Goal: Task Accomplishment & Management: Complete application form

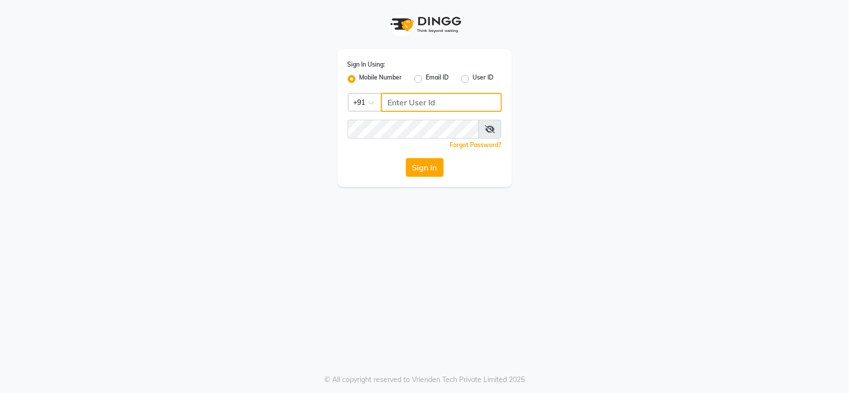
click at [418, 97] on input "Username" at bounding box center [441, 102] width 121 height 19
type input "9982351111"
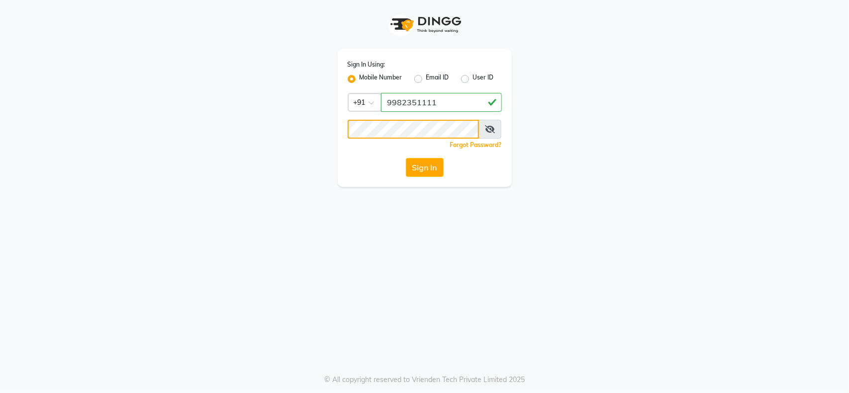
click at [406, 158] on button "Sign In" at bounding box center [425, 167] width 38 height 19
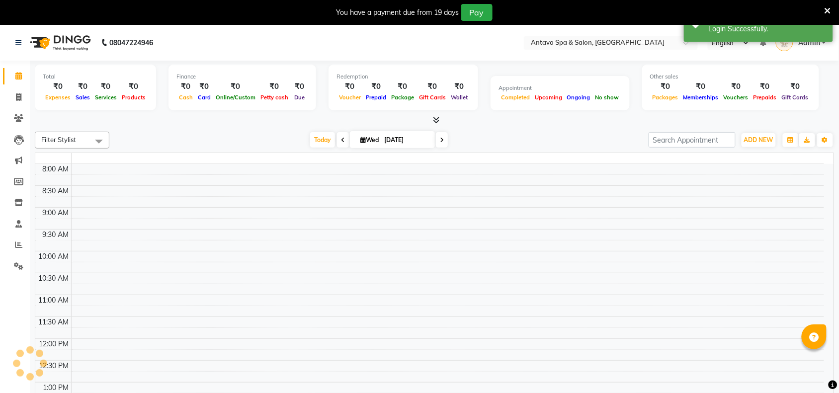
click at [829, 6] on icon at bounding box center [828, 10] width 6 height 9
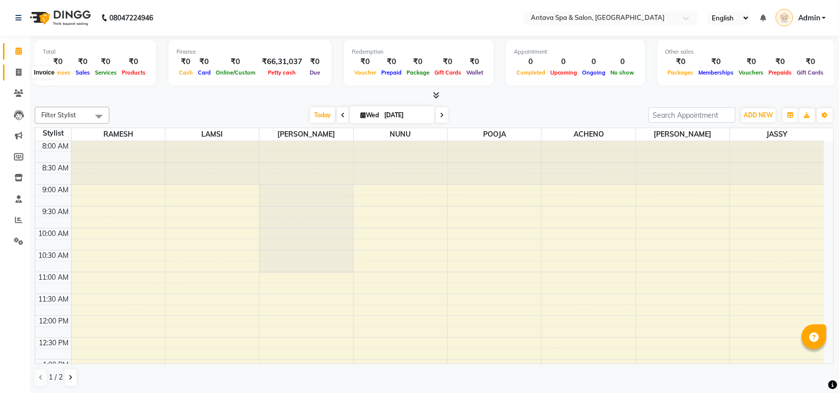
click at [14, 76] on span at bounding box center [18, 72] width 17 height 11
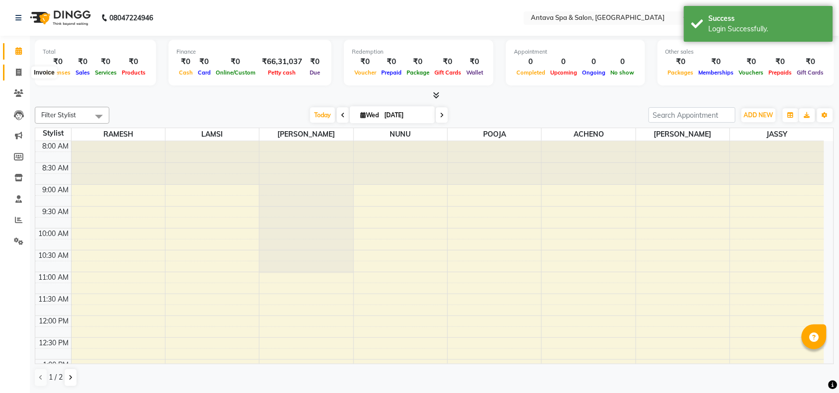
select select "service"
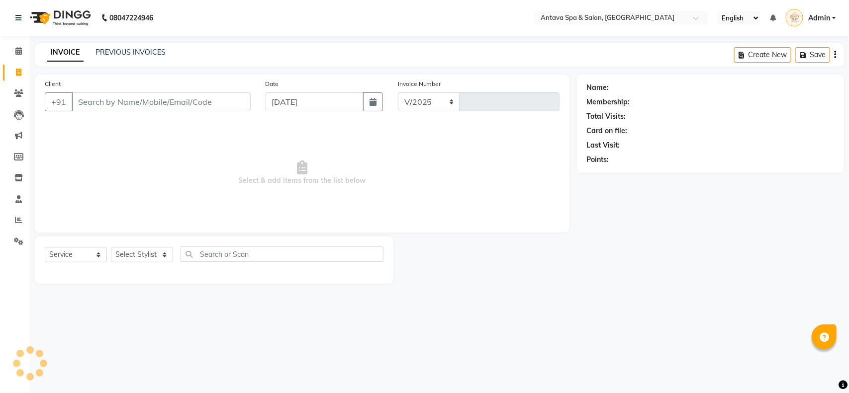
select select "5663"
type input "0844"
click at [125, 100] on input "Client" at bounding box center [161, 101] width 179 height 19
select select "package"
select select "41525"
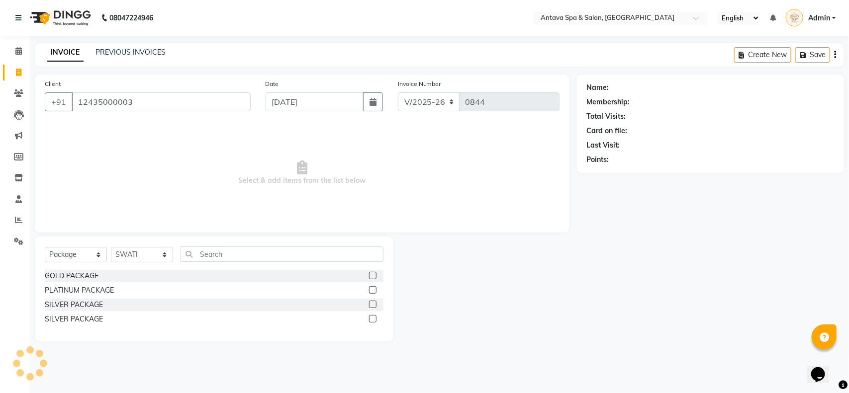
type input "12435000003"
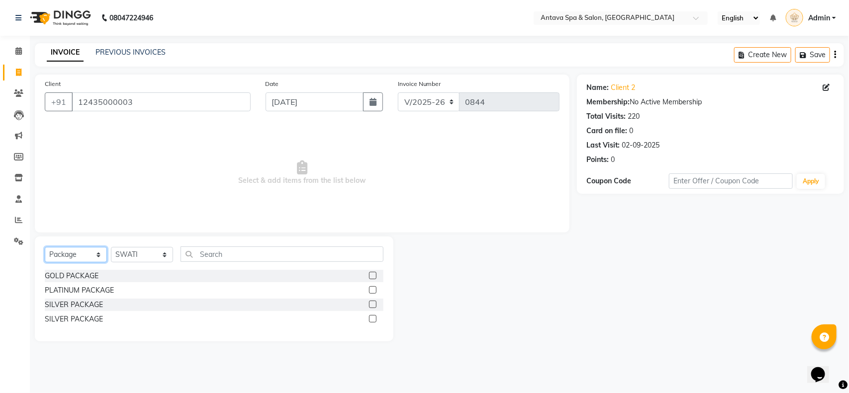
click at [58, 260] on select "Select Service Product Membership Package Voucher Prepaid Gift Card" at bounding box center [76, 254] width 62 height 15
select select "service"
click at [45, 247] on select "Select Service Product Membership Package Voucher Prepaid Gift Card" at bounding box center [76, 254] width 62 height 15
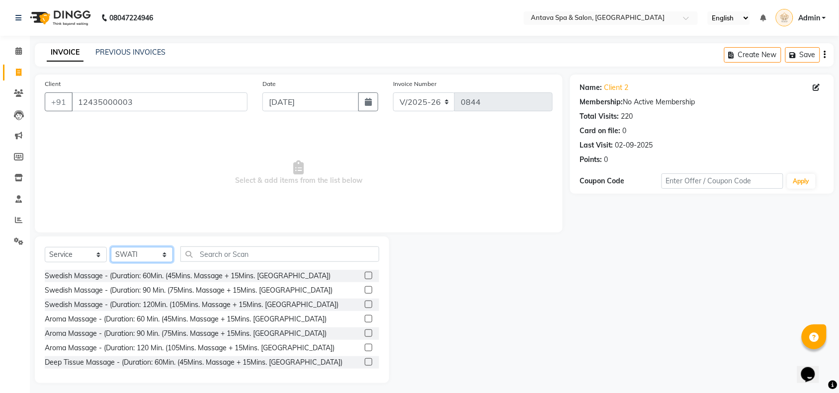
click at [129, 257] on select "Select Stylist ACHENO [PERSON_NAME] NUNU POOJA [PERSON_NAME]" at bounding box center [142, 254] width 62 height 15
select select "38644"
click at [111, 247] on select "Select Stylist ACHENO [PERSON_NAME] NUNU POOJA [PERSON_NAME]" at bounding box center [142, 254] width 62 height 15
click at [277, 255] on input "text" at bounding box center [279, 254] width 199 height 15
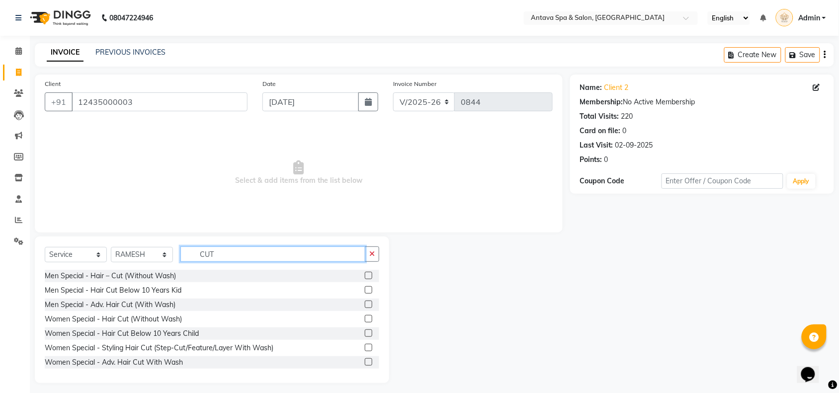
type input "CUT"
click at [365, 274] on label at bounding box center [368, 275] width 7 height 7
click at [365, 274] on input "checkbox" at bounding box center [368, 276] width 6 height 6
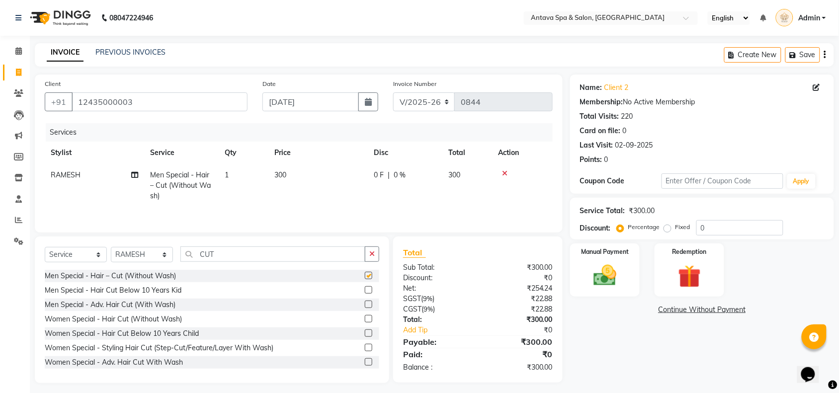
checkbox input "false"
click at [306, 173] on td "300" at bounding box center [318, 185] width 99 height 43
select select "38644"
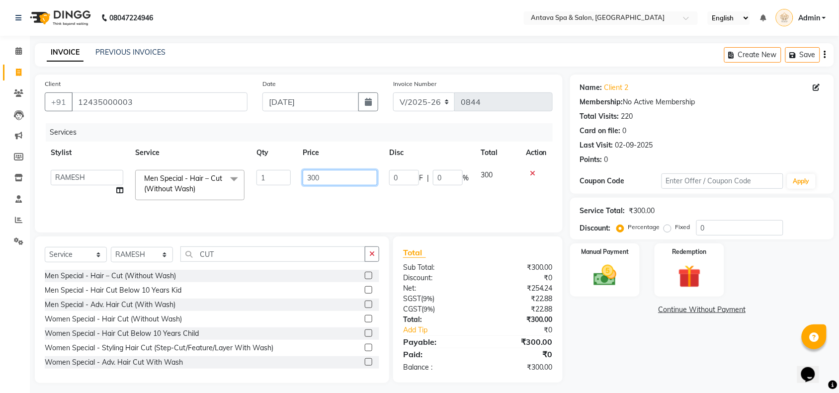
click at [331, 178] on input "300" at bounding box center [340, 177] width 75 height 15
type input "3"
type input "450"
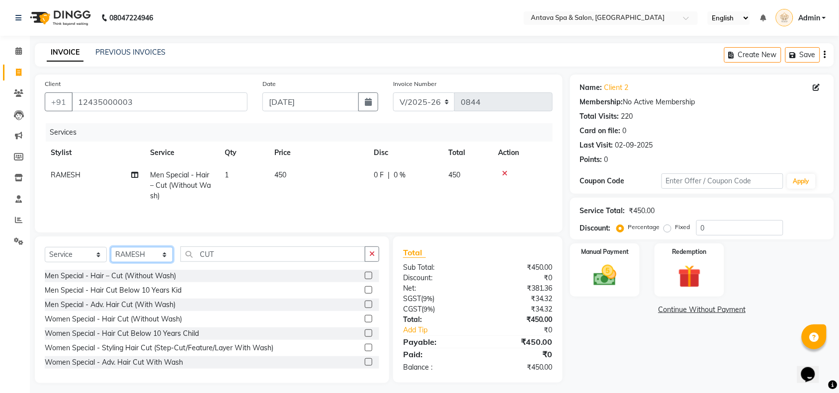
click at [130, 249] on select "Select Stylist ACHENO [PERSON_NAME] NUNU POOJA [PERSON_NAME]" at bounding box center [142, 254] width 62 height 15
select select "41525"
click at [111, 249] on select "Select Stylist ACHENO [PERSON_NAME] NUNU POOJA [PERSON_NAME]" at bounding box center [142, 254] width 62 height 15
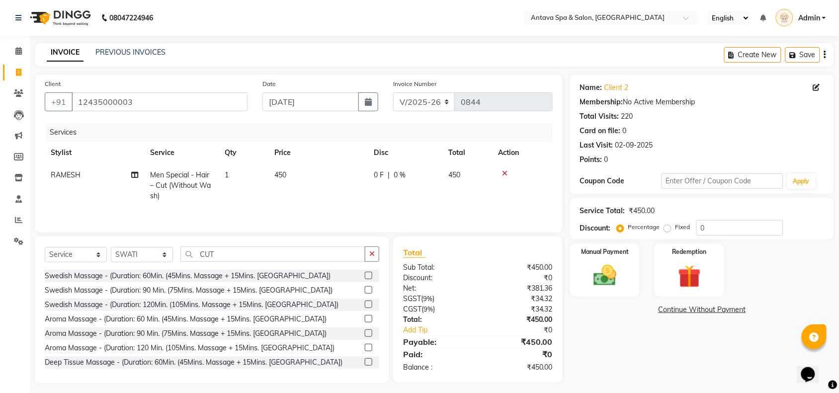
drag, startPoint x: 371, startPoint y: 253, endPoint x: 361, endPoint y: 272, distance: 22.2
click at [370, 253] on icon "button" at bounding box center [371, 254] width 5 height 7
click at [365, 279] on label at bounding box center [368, 275] width 7 height 7
click at [365, 279] on input "checkbox" at bounding box center [368, 276] width 6 height 6
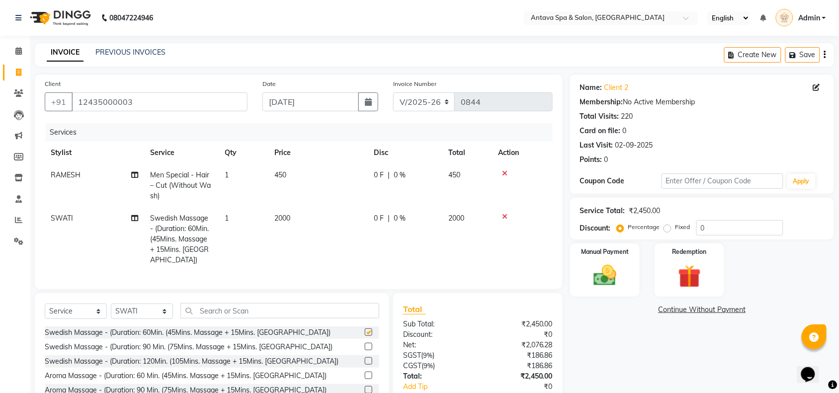
checkbox input "false"
click at [148, 313] on select "Select Stylist ACHENO [PERSON_NAME] NUNU POOJA [PERSON_NAME]" at bounding box center [142, 311] width 62 height 15
select select "38644"
click at [111, 304] on select "Select Stylist ACHENO [PERSON_NAME] NUNU POOJA [PERSON_NAME]" at bounding box center [142, 311] width 62 height 15
click at [236, 312] on input "text" at bounding box center [279, 310] width 199 height 15
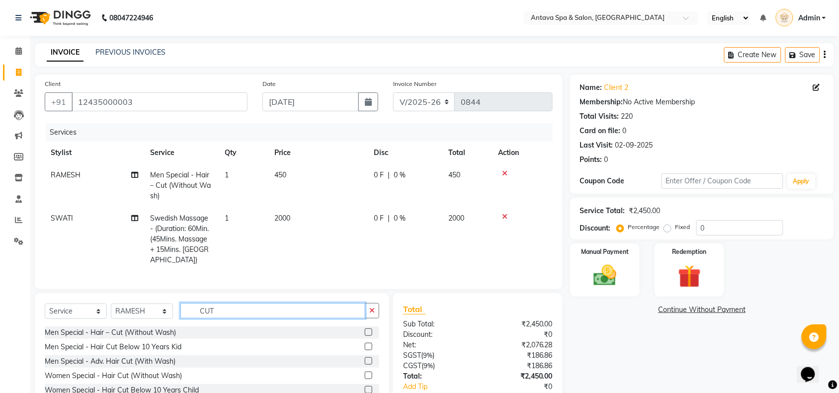
type input "CUT"
click at [365, 331] on label at bounding box center [368, 332] width 7 height 7
click at [365, 331] on input "checkbox" at bounding box center [368, 333] width 6 height 6
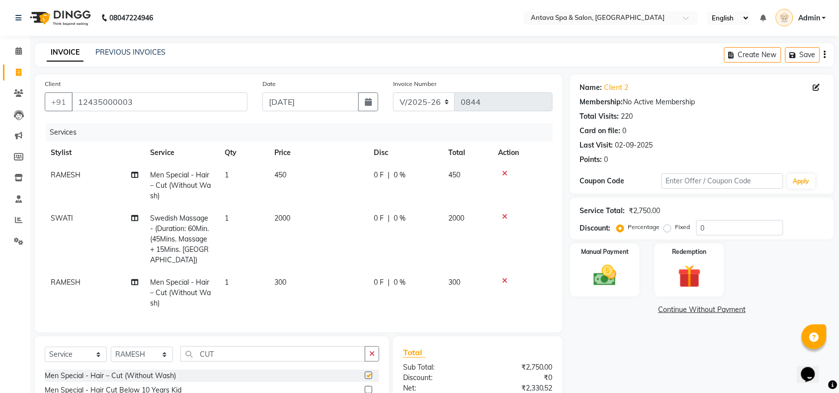
checkbox input "false"
click at [294, 272] on td "300" at bounding box center [318, 292] width 99 height 43
select select "38644"
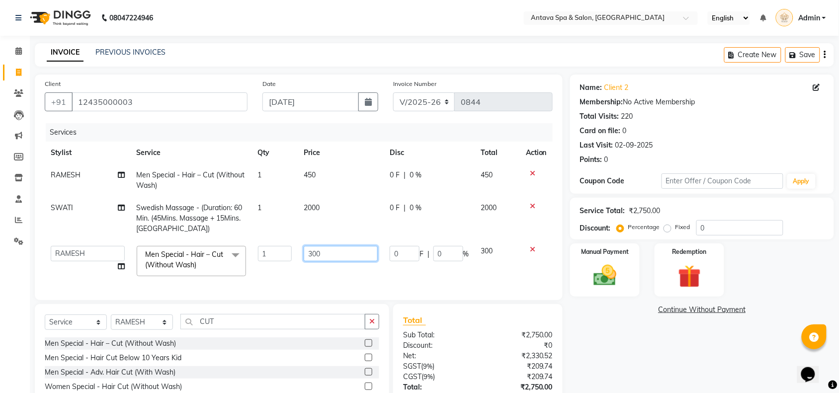
click at [347, 253] on input "300" at bounding box center [341, 253] width 74 height 15
type input "3"
type input "450"
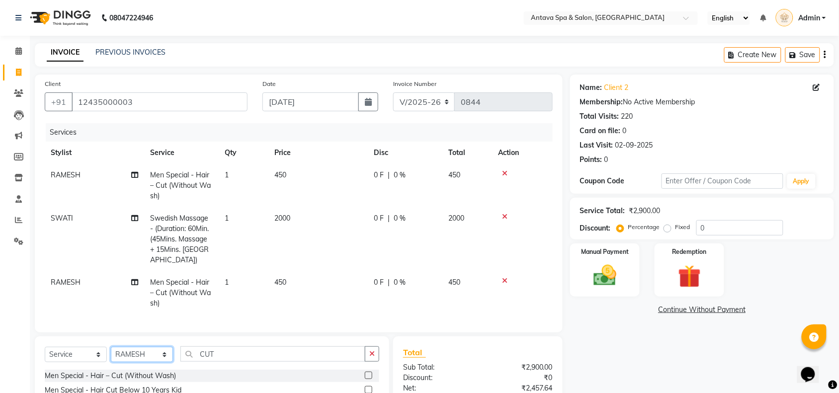
click at [127, 333] on div "Client [PHONE_NUMBER] Date [DATE] Invoice Number V/2025 V/[PHONE_NUMBER] Servic…" at bounding box center [298, 279] width 543 height 409
select select "38645"
click at [111, 347] on select "Select Stylist ACHENO [PERSON_NAME] NUNU POOJA [PERSON_NAME]" at bounding box center [142, 354] width 62 height 15
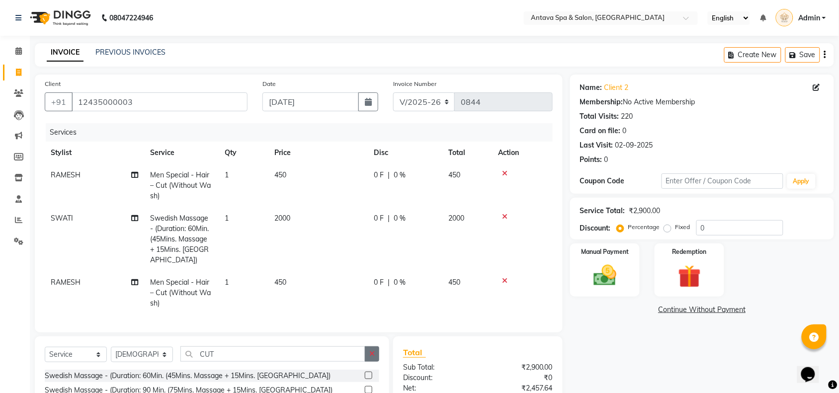
click at [369, 355] on icon "button" at bounding box center [371, 354] width 5 height 7
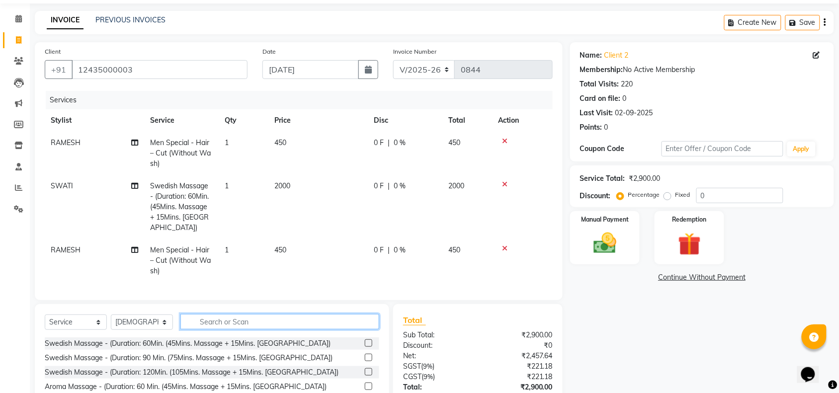
scroll to position [103, 0]
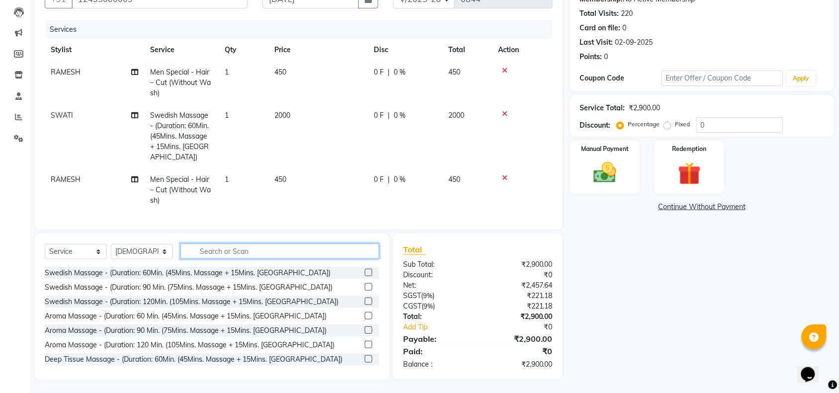
click at [214, 249] on input "text" at bounding box center [279, 251] width 199 height 15
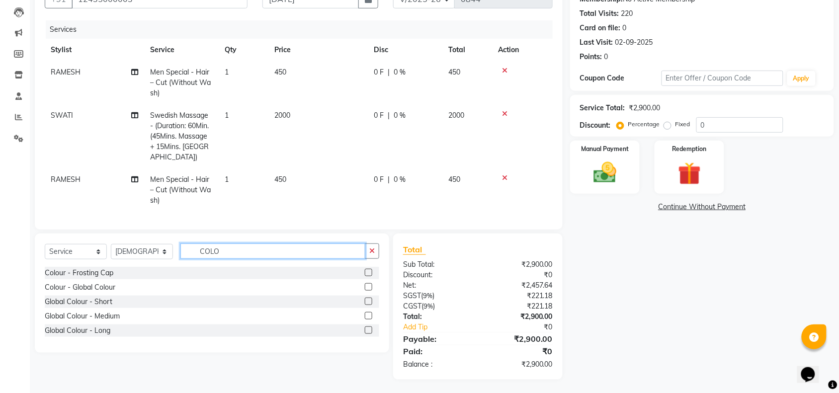
type input "COLO"
click at [368, 283] on label at bounding box center [368, 286] width 7 height 7
click at [368, 284] on input "checkbox" at bounding box center [368, 287] width 6 height 6
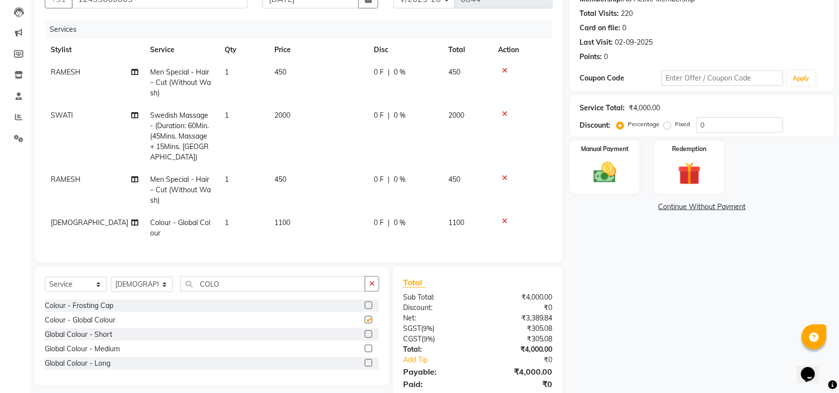
checkbox input "false"
click at [305, 212] on td "1100" at bounding box center [318, 228] width 99 height 33
select select "38645"
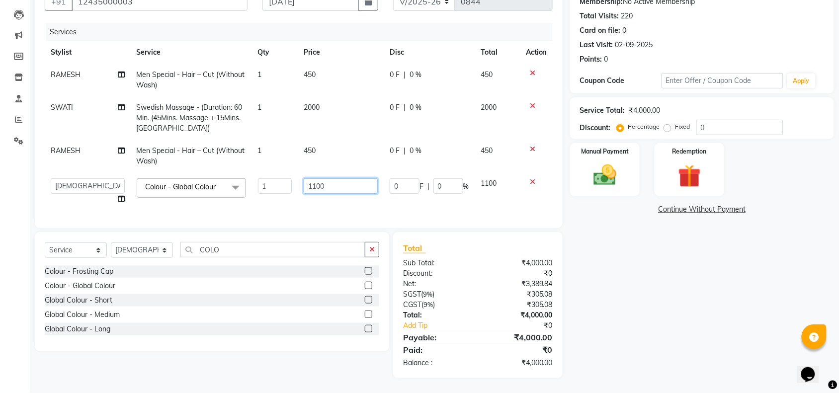
click at [357, 182] on input "1100" at bounding box center [341, 186] width 74 height 15
type input "1"
type input "3300"
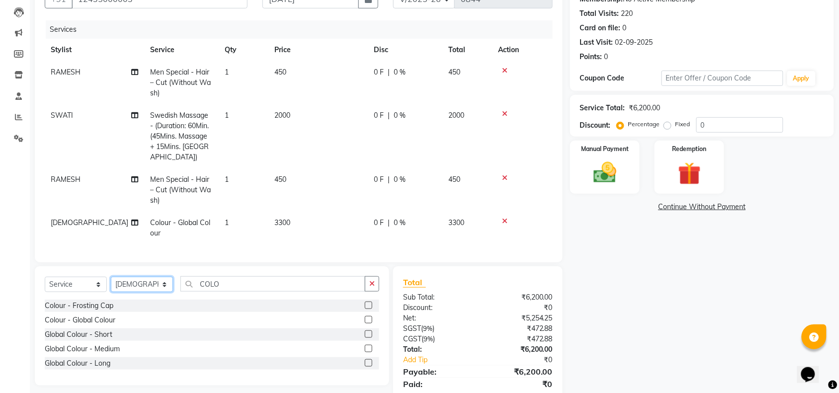
click at [138, 254] on div "Client [PHONE_NUMBER] Date [DATE] Invoice Number V/2025 V/[PHONE_NUMBER] Servic…" at bounding box center [298, 192] width 543 height 441
select select "38644"
click at [111, 277] on select "Select Stylist ACHENO [PERSON_NAME] NUNU POOJA [PERSON_NAME]" at bounding box center [142, 284] width 62 height 15
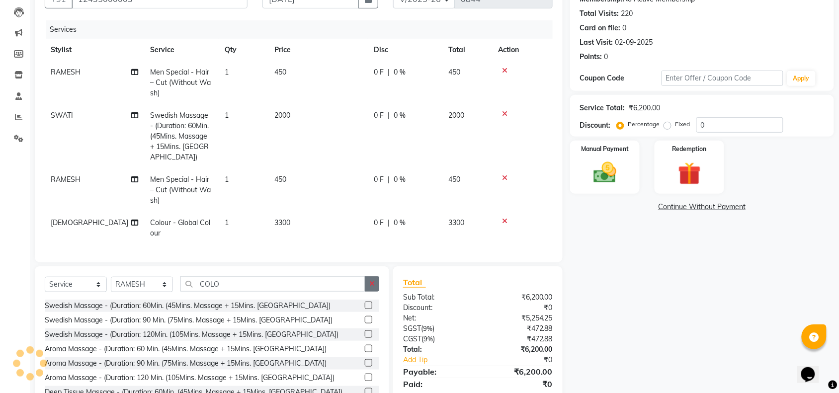
click at [371, 282] on icon "button" at bounding box center [371, 283] width 5 height 7
click at [312, 282] on input "text" at bounding box center [279, 283] width 199 height 15
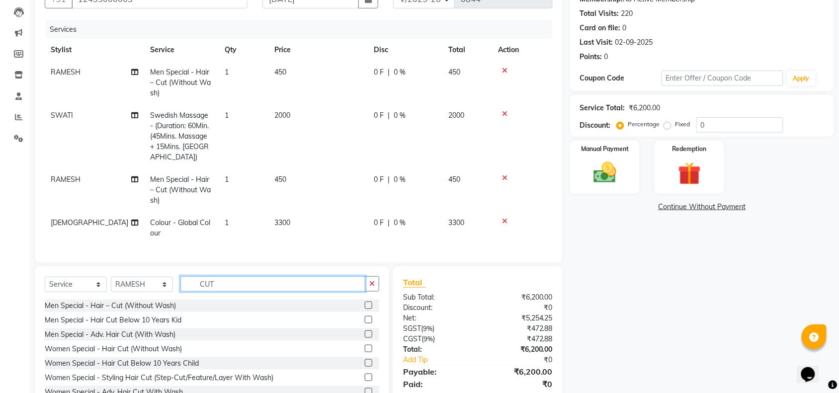
type input "CUT"
click at [365, 302] on label at bounding box center [368, 305] width 7 height 7
click at [365, 303] on input "checkbox" at bounding box center [368, 306] width 6 height 6
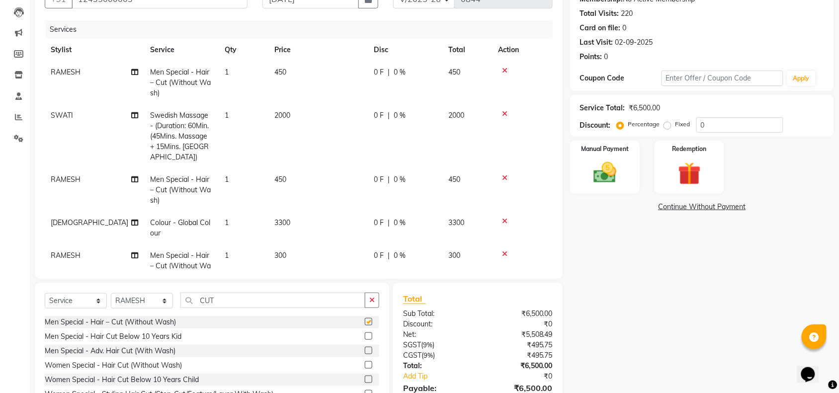
checkbox input "false"
click at [148, 297] on select "Select Stylist ACHENO [PERSON_NAME] NUNU POOJA [PERSON_NAME]" at bounding box center [142, 300] width 62 height 15
select select "87741"
click at [111, 293] on select "Select Stylist ACHENO [PERSON_NAME] NUNU POOJA [PERSON_NAME]" at bounding box center [142, 300] width 62 height 15
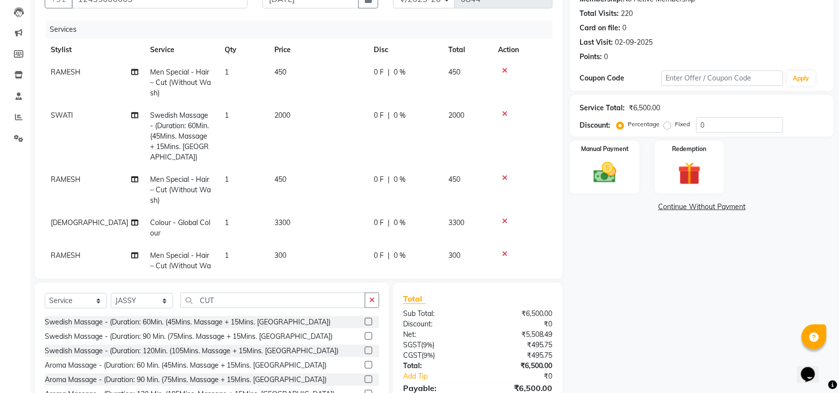
click at [365, 324] on label at bounding box center [368, 321] width 7 height 7
click at [365, 324] on input "checkbox" at bounding box center [368, 322] width 6 height 6
checkbox input "false"
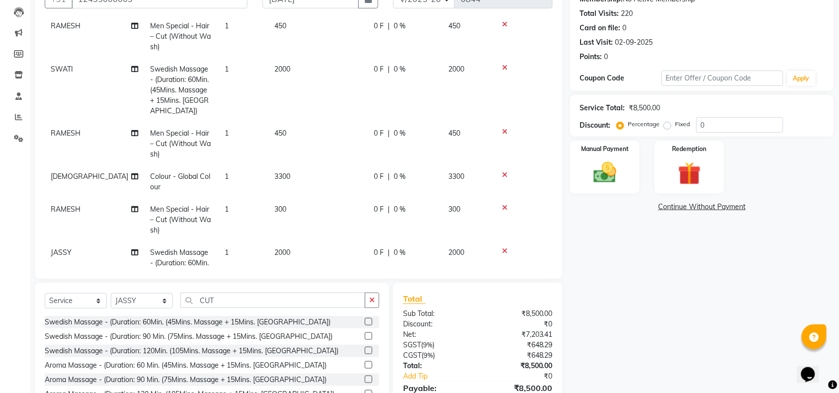
scroll to position [80, 0]
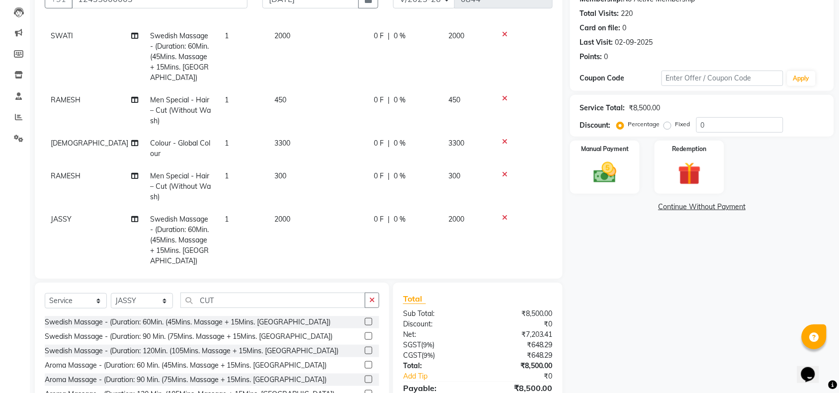
click at [294, 208] on td "2000" at bounding box center [318, 240] width 99 height 64
select select "87741"
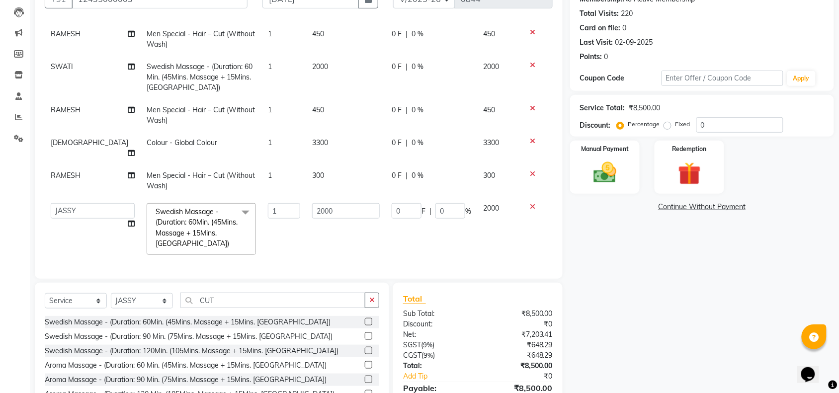
scroll to position [37, 0]
click at [332, 205] on input "2000" at bounding box center [346, 211] width 68 height 15
type input "2"
type input "1500"
click at [138, 301] on select "Select Stylist ACHENO [PERSON_NAME] NUNU POOJA [PERSON_NAME]" at bounding box center [142, 300] width 62 height 15
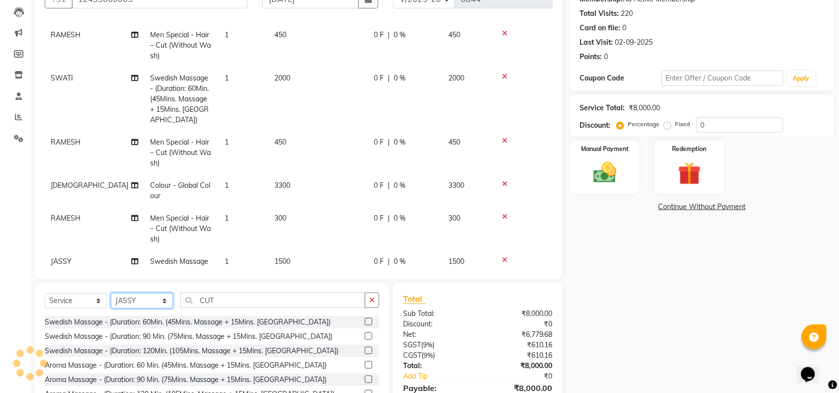
select select "87590"
click at [111, 293] on select "Select Stylist ACHENO [PERSON_NAME] NUNU POOJA [PERSON_NAME]" at bounding box center [142, 300] width 62 height 15
click at [369, 301] on icon "button" at bounding box center [371, 300] width 5 height 7
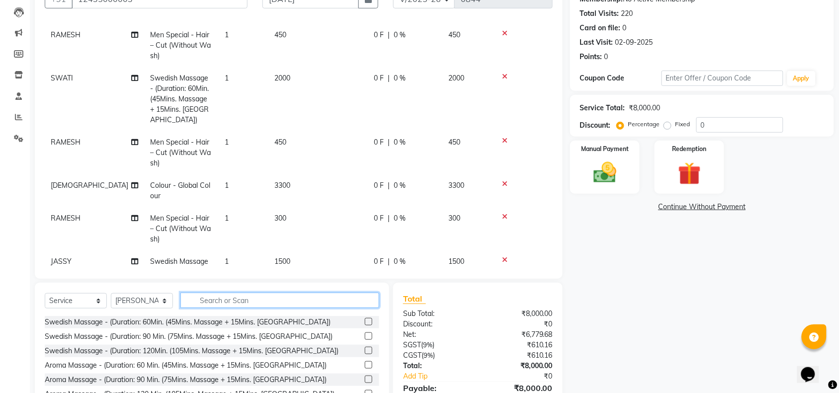
click at [271, 302] on input "text" at bounding box center [279, 300] width 199 height 15
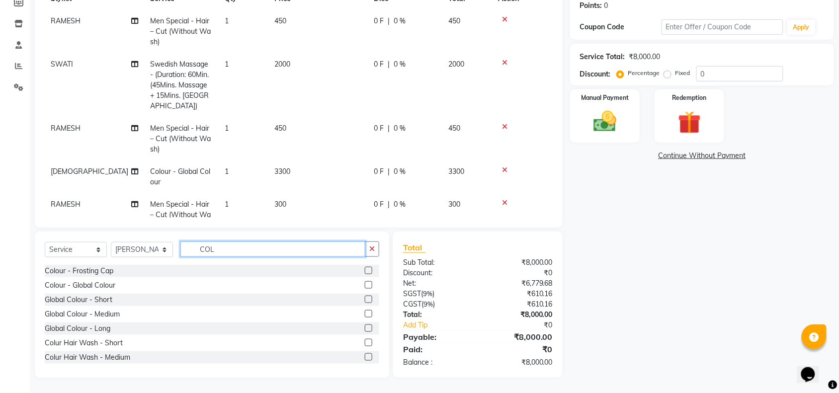
scroll to position [80, 0]
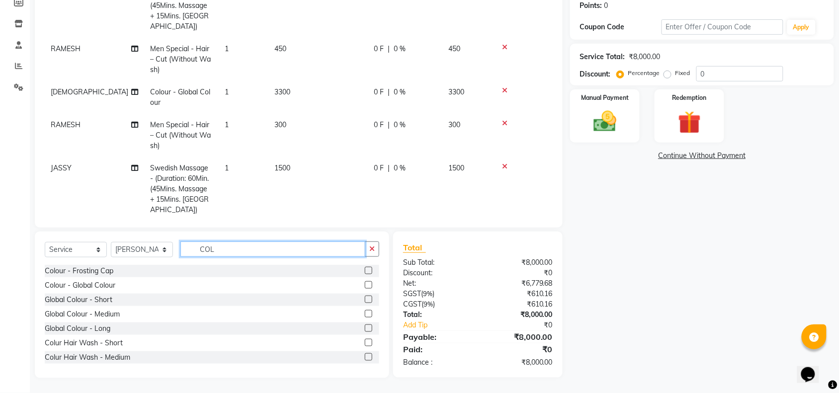
type input "COL"
click at [365, 269] on label at bounding box center [368, 270] width 7 height 7
click at [365, 269] on input "checkbox" at bounding box center [368, 271] width 6 height 6
checkbox input "false"
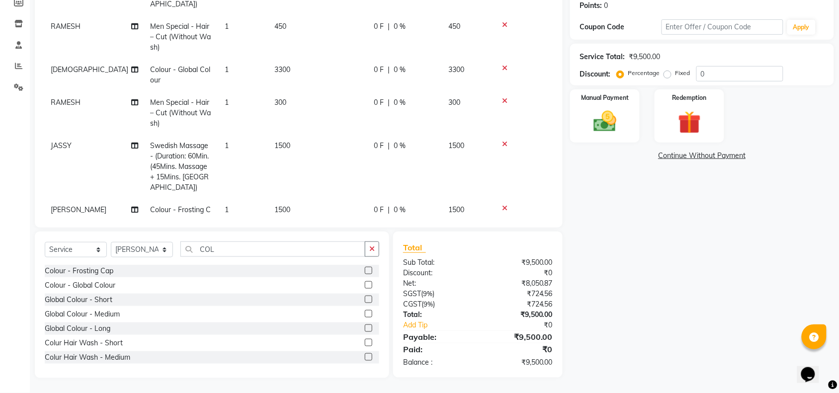
scroll to position [112, 0]
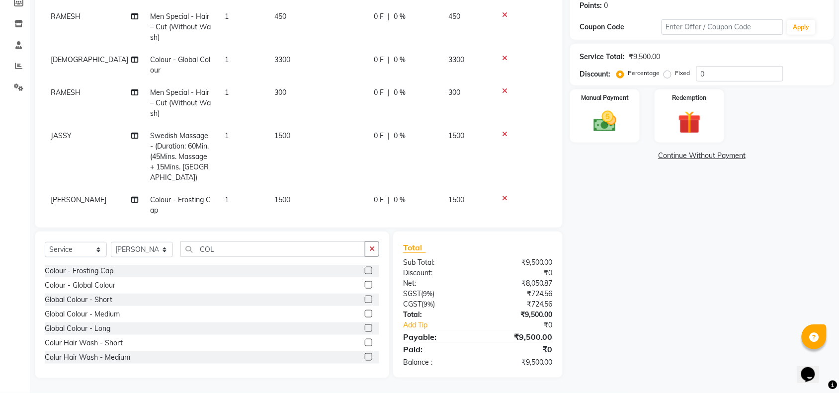
click at [297, 189] on td "1500" at bounding box center [318, 205] width 99 height 33
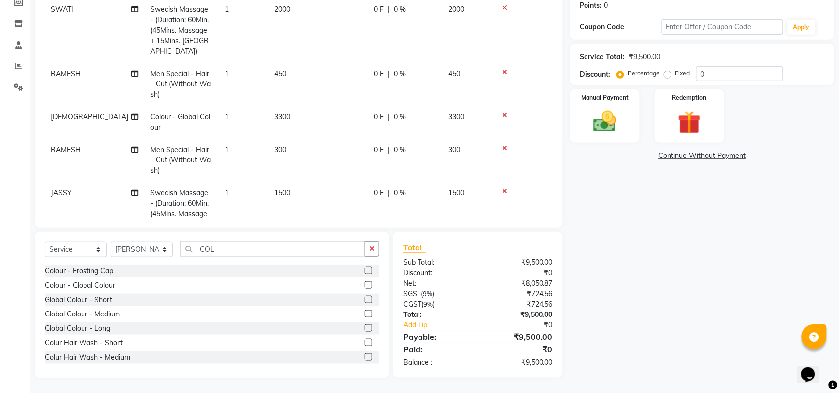
select select "87590"
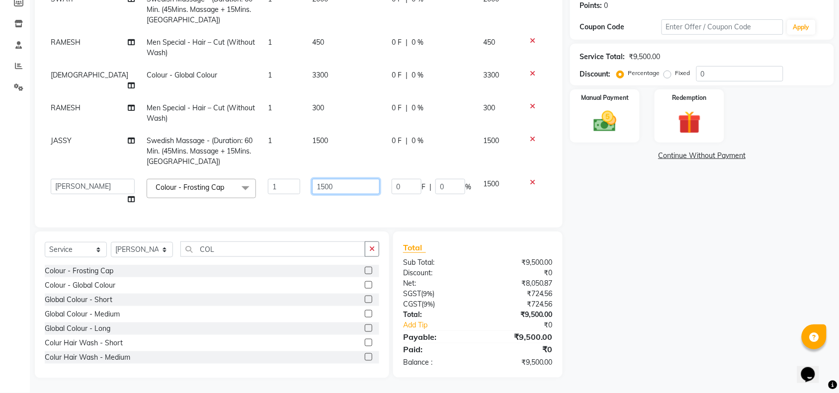
click at [312, 179] on input "1500" at bounding box center [346, 186] width 68 height 15
type input "1100"
click at [669, 281] on div "Name: Client 2 Membership: No Active Membership Total Visits: 220 Card on file:…" at bounding box center [705, 149] width 271 height 458
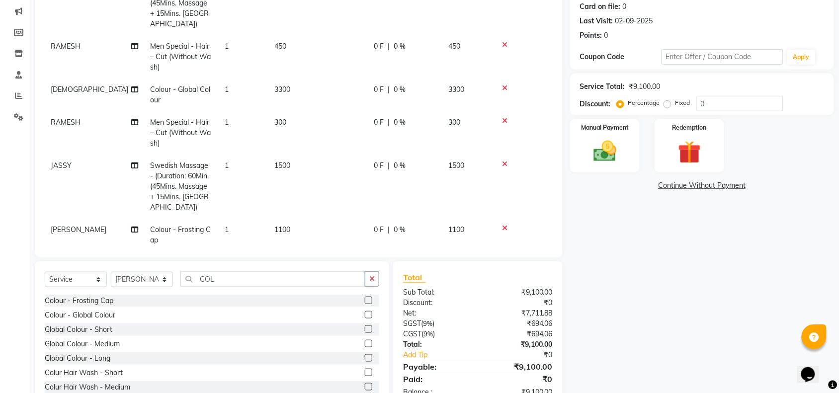
scroll to position [154, 0]
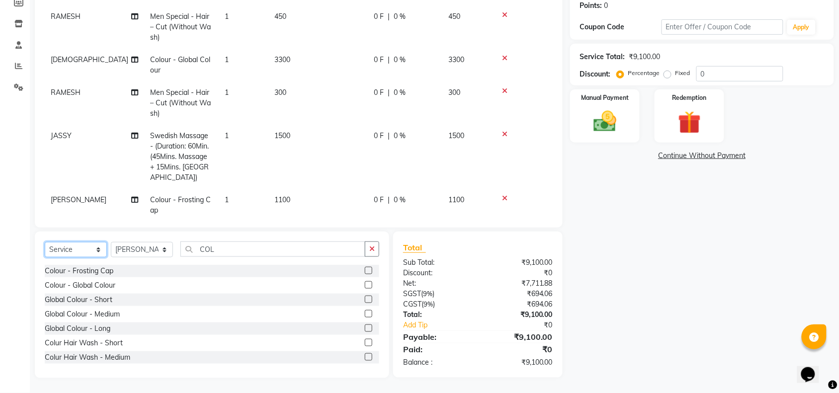
click at [63, 251] on select "Select Service Product Membership Package Voucher Prepaid Gift Card" at bounding box center [76, 249] width 62 height 15
select select "product"
click at [45, 242] on select "Select Service Product Membership Package Voucher Prepaid Gift Card" at bounding box center [76, 249] width 62 height 15
click at [142, 250] on select "Select Stylist ACHENO [PERSON_NAME] NUNU POOJA [PERSON_NAME]" at bounding box center [142, 249] width 62 height 15
select select "38645"
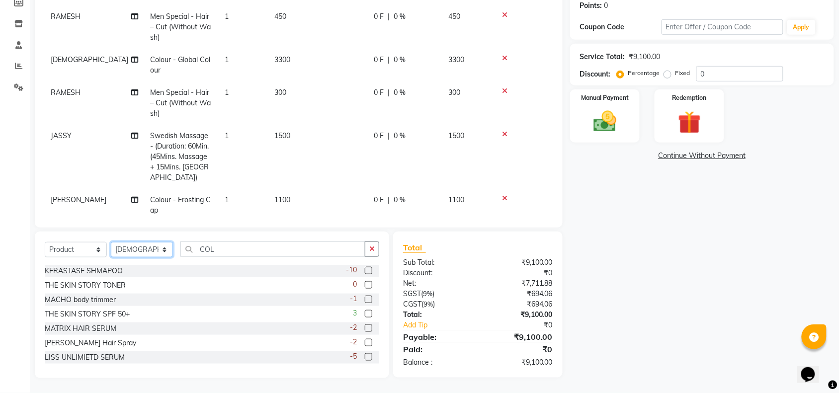
click at [111, 242] on select "Select Stylist ACHENO [PERSON_NAME] NUNU POOJA [PERSON_NAME]" at bounding box center [142, 249] width 62 height 15
drag, startPoint x: 373, startPoint y: 246, endPoint x: 330, endPoint y: 252, distance: 43.6
click at [372, 246] on icon "button" at bounding box center [371, 249] width 5 height 7
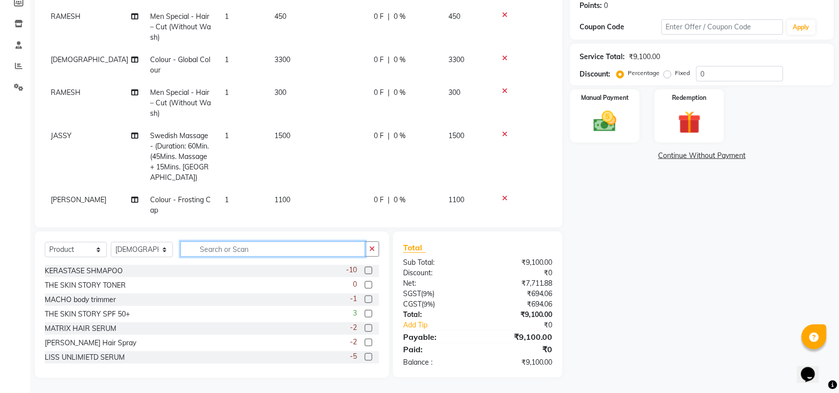
scroll to position [153, 0]
click at [329, 252] on input "text" at bounding box center [279, 250] width 199 height 15
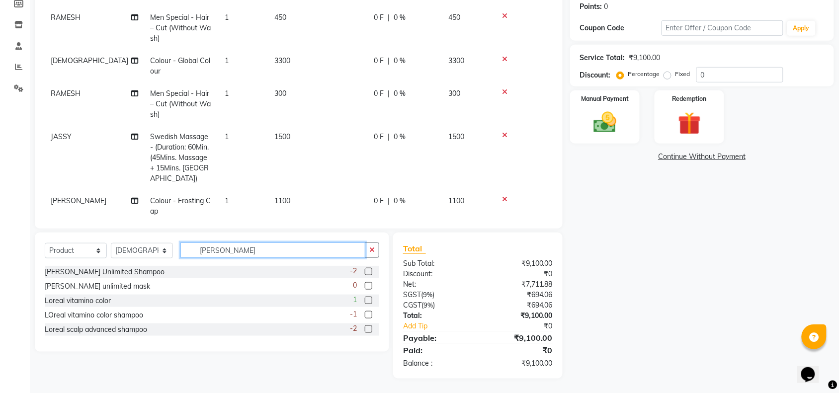
type input "[PERSON_NAME]"
click at [366, 297] on label at bounding box center [368, 300] width 7 height 7
click at [366, 298] on input "checkbox" at bounding box center [368, 301] width 6 height 6
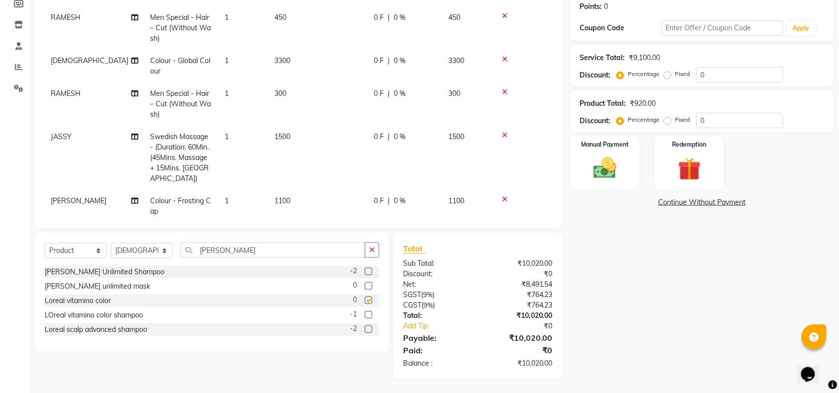
checkbox input "false"
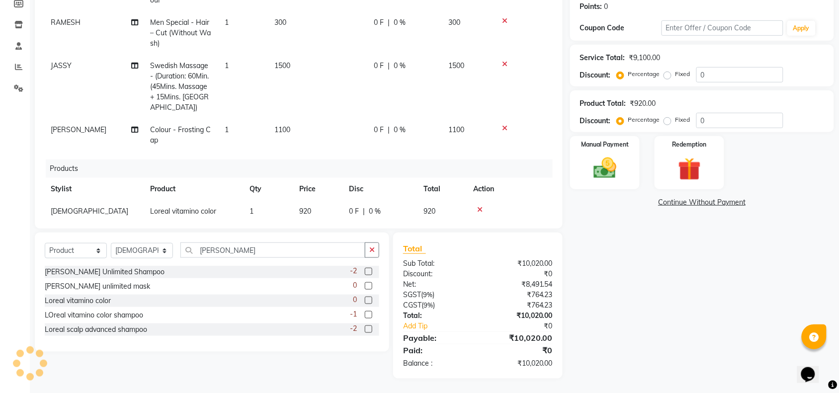
click at [314, 200] on td "920" at bounding box center [318, 211] width 50 height 22
select select "38645"
click at [336, 206] on input "920" at bounding box center [318, 213] width 38 height 15
type input "9"
type input "1665"
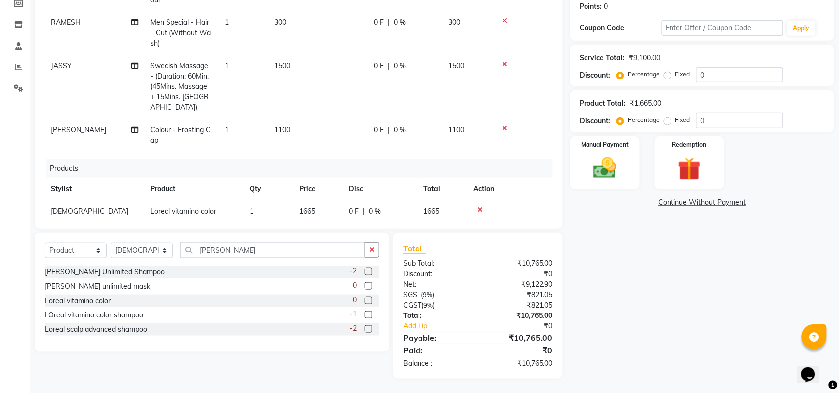
click at [719, 292] on div "Name: Client 2 Membership: No Active Membership Total Visits: 220 Card on file:…" at bounding box center [705, 149] width 271 height 457
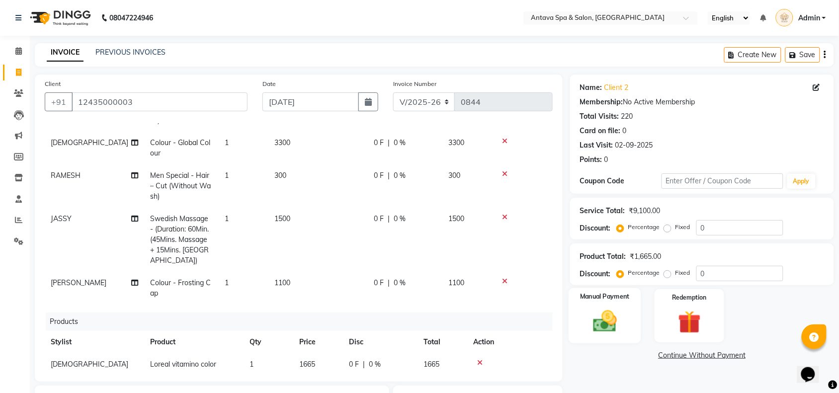
click at [617, 326] on img at bounding box center [605, 321] width 39 height 27
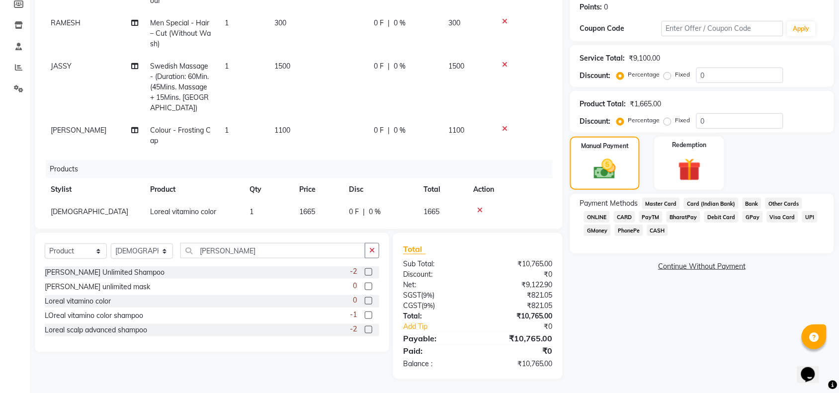
scroll to position [153, 0]
click at [595, 213] on span "ONLINE" at bounding box center [597, 216] width 26 height 11
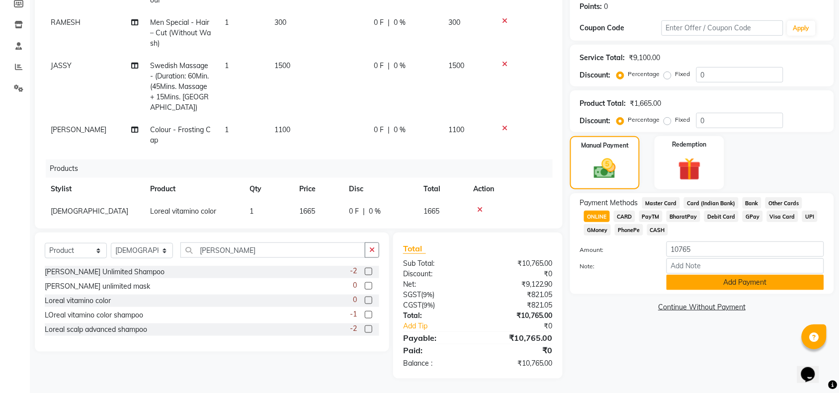
click at [728, 281] on button "Add Payment" at bounding box center [746, 282] width 158 height 15
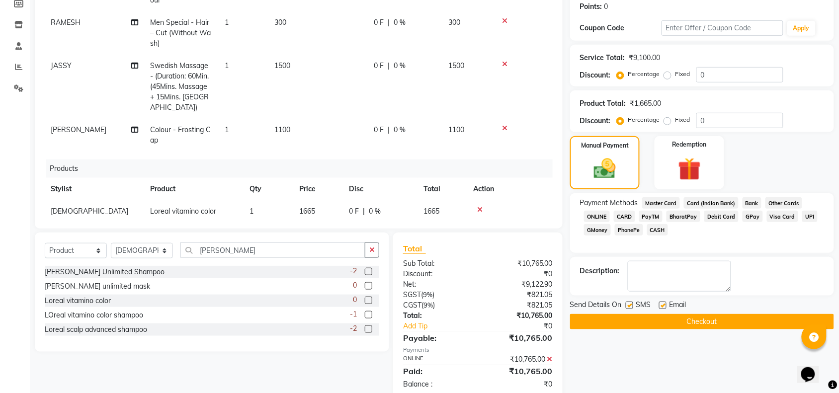
click at [631, 307] on label at bounding box center [629, 305] width 7 height 7
click at [631, 307] on input "checkbox" at bounding box center [629, 306] width 6 height 6
checkbox input "false"
click at [660, 305] on label at bounding box center [662, 305] width 7 height 7
click at [660, 305] on input "checkbox" at bounding box center [662, 306] width 6 height 6
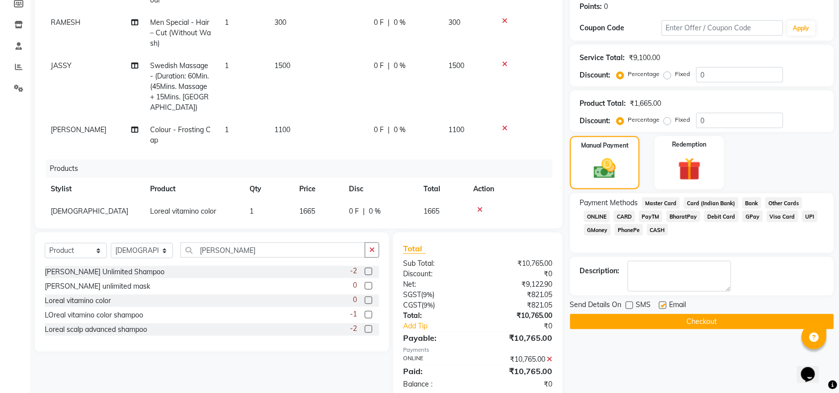
checkbox input "false"
click at [663, 323] on button "Checkout" at bounding box center [702, 321] width 264 height 15
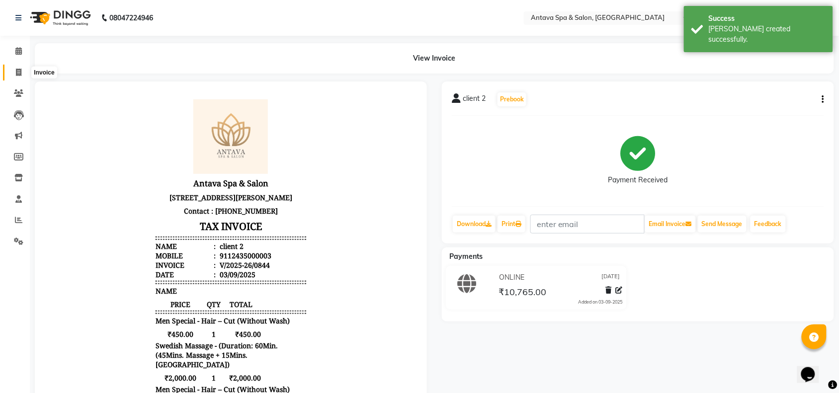
click at [16, 72] on icon at bounding box center [18, 72] width 5 height 7
select select "service"
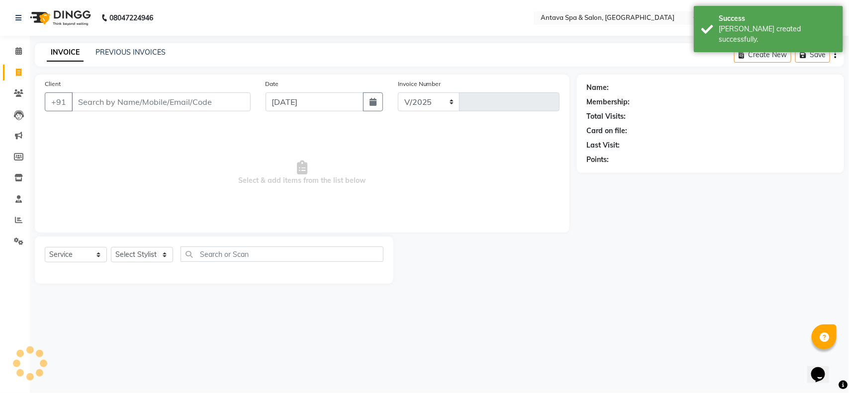
select select "5663"
type input "0845"
click at [105, 101] on input "Client" at bounding box center [161, 101] width 179 height 19
select select "package"
select select "41525"
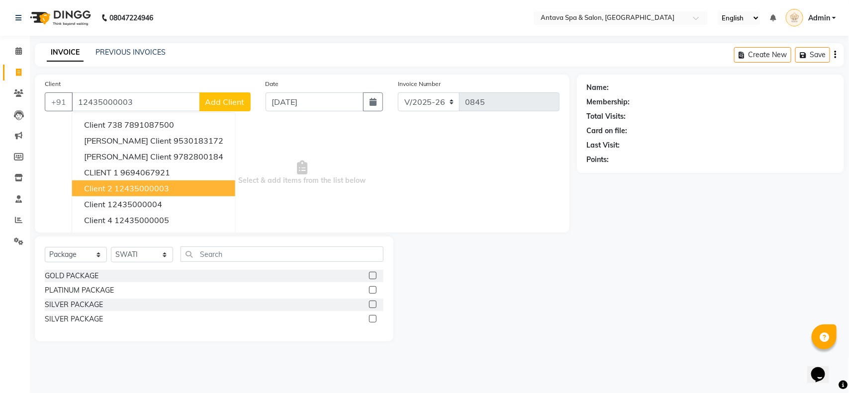
type input "12435000003"
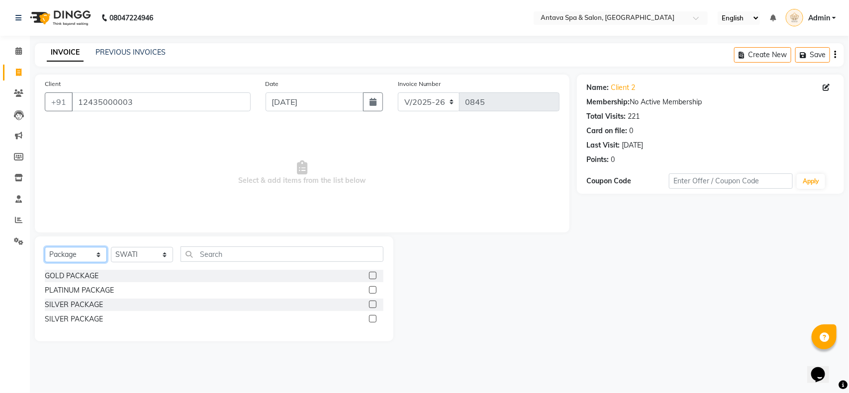
click at [75, 260] on select "Select Service Product Membership Package Voucher Prepaid Gift Card" at bounding box center [76, 254] width 62 height 15
select select "service"
click at [45, 247] on select "Select Service Product Membership Package Voucher Prepaid Gift Card" at bounding box center [76, 254] width 62 height 15
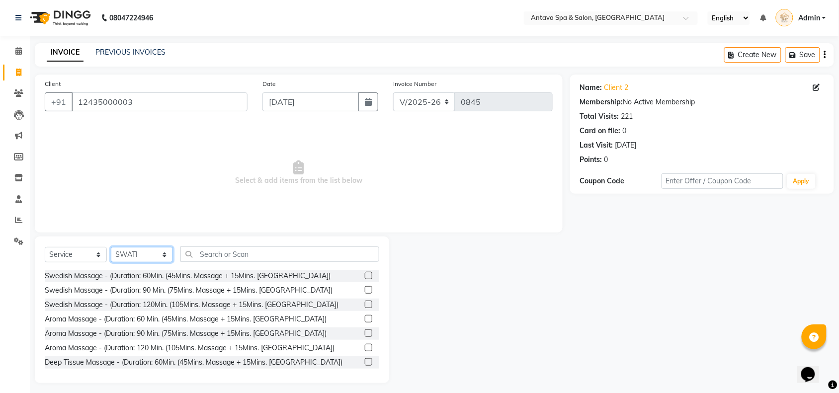
click at [122, 254] on select "Select Stylist ACHENO [PERSON_NAME] NUNU POOJA [PERSON_NAME]" at bounding box center [142, 254] width 62 height 15
select select "87826"
click at [111, 247] on select "Select Stylist ACHENO [PERSON_NAME] NUNU POOJA [PERSON_NAME]" at bounding box center [142, 254] width 62 height 15
click at [365, 277] on label at bounding box center [368, 275] width 7 height 7
click at [365, 277] on input "checkbox" at bounding box center [368, 276] width 6 height 6
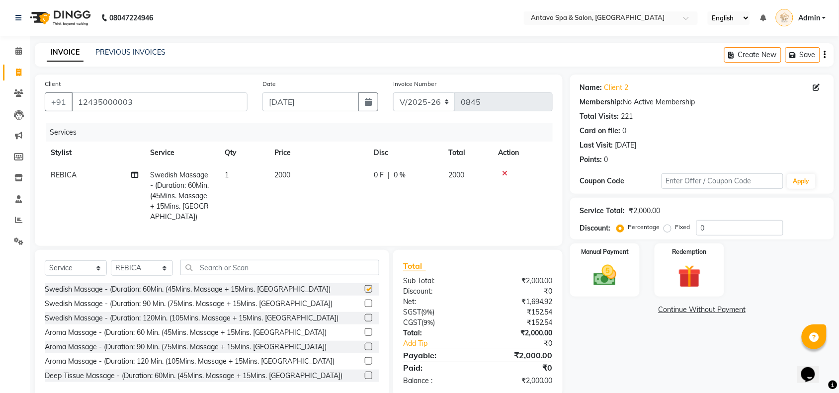
checkbox input "false"
click at [130, 271] on select "Select Stylist ACHENO [PERSON_NAME] NUNU POOJA [PERSON_NAME]" at bounding box center [142, 268] width 62 height 15
select select "66087"
click at [111, 261] on select "Select Stylist ACHENO [PERSON_NAME] NUNU POOJA [PERSON_NAME]" at bounding box center [142, 268] width 62 height 15
click at [220, 266] on input "text" at bounding box center [279, 267] width 199 height 15
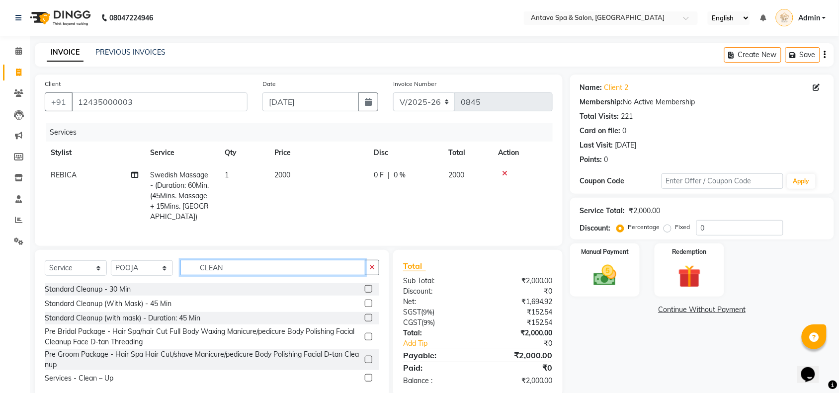
type input "CLEAN"
click at [365, 289] on label at bounding box center [368, 288] width 7 height 7
click at [365, 289] on input "checkbox" at bounding box center [368, 289] width 6 height 6
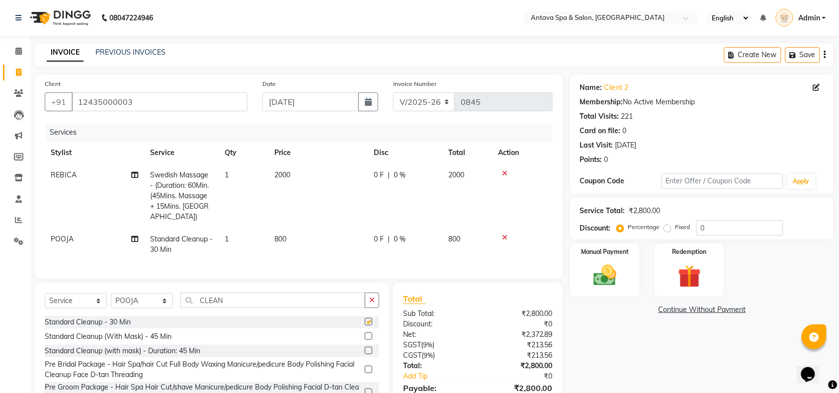
checkbox input "false"
click at [292, 228] on td "800" at bounding box center [318, 244] width 99 height 33
select select "66087"
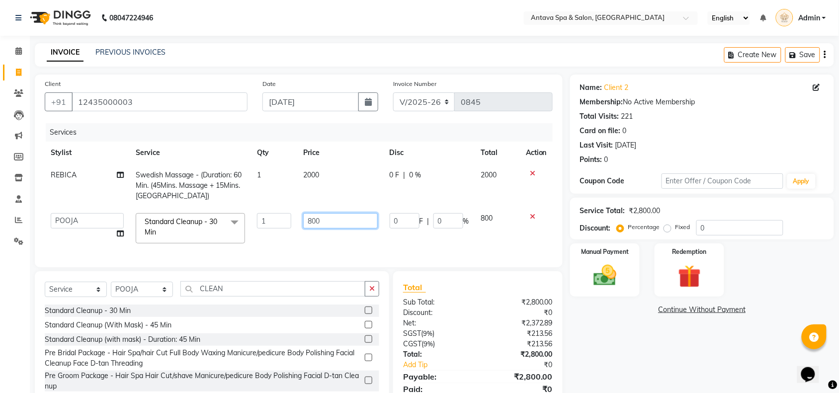
click at [330, 219] on input "800" at bounding box center [340, 220] width 74 height 15
type input "8"
type input "2050"
click at [117, 297] on select "Select Stylist ACHENO [PERSON_NAME] NUNU POOJA [PERSON_NAME]" at bounding box center [142, 289] width 62 height 15
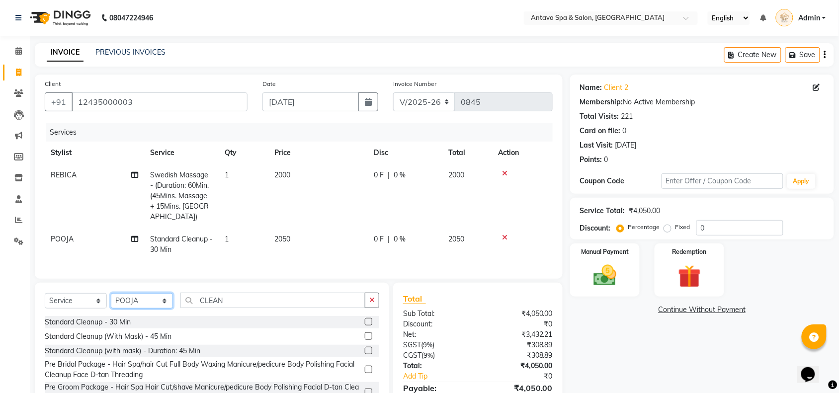
select select "38644"
click at [111, 293] on select "Select Stylist ACHENO [PERSON_NAME] NUNU POOJA [PERSON_NAME]" at bounding box center [142, 300] width 62 height 15
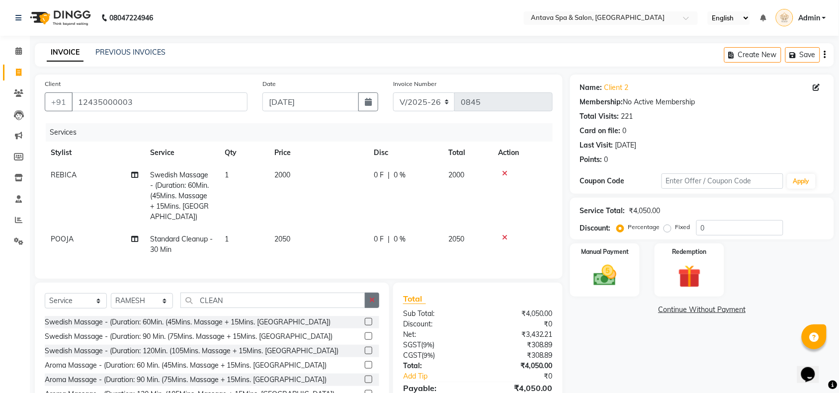
click at [368, 297] on button "button" at bounding box center [372, 300] width 14 height 15
click at [304, 304] on input "text" at bounding box center [279, 300] width 199 height 15
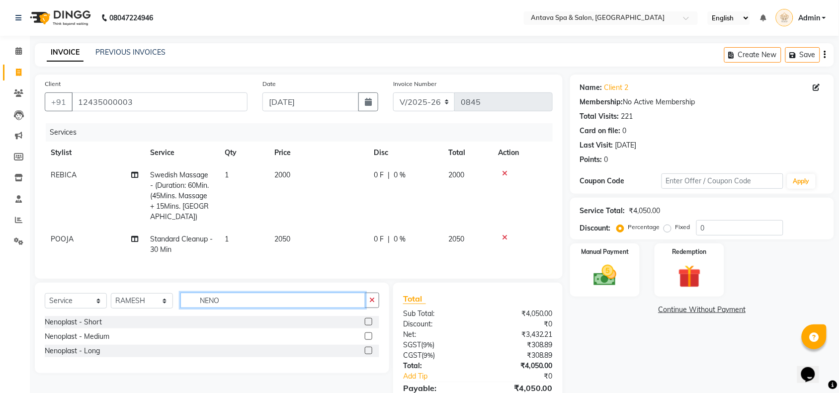
type input "NENO"
click at [369, 334] on label at bounding box center [368, 336] width 7 height 7
click at [369, 334] on input "checkbox" at bounding box center [368, 337] width 6 height 6
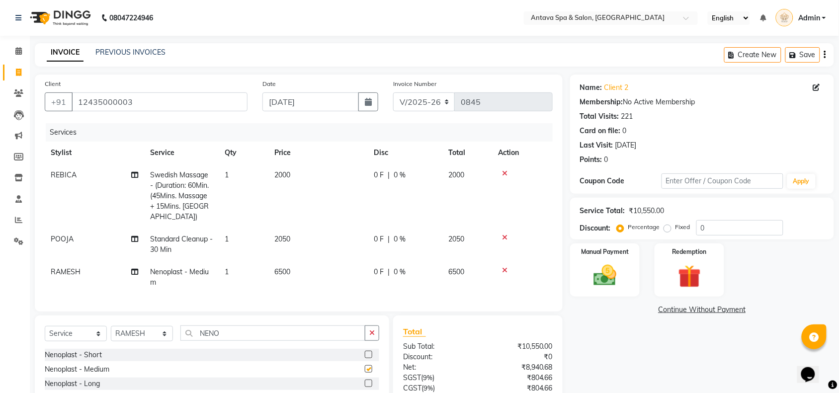
checkbox input "false"
click at [134, 337] on select "Select Stylist ACHENO [PERSON_NAME] NUNU POOJA [PERSON_NAME]" at bounding box center [142, 333] width 62 height 15
select select "87590"
click at [111, 326] on select "Select Stylist ACHENO [PERSON_NAME] NUNU POOJA [PERSON_NAME]" at bounding box center [142, 333] width 62 height 15
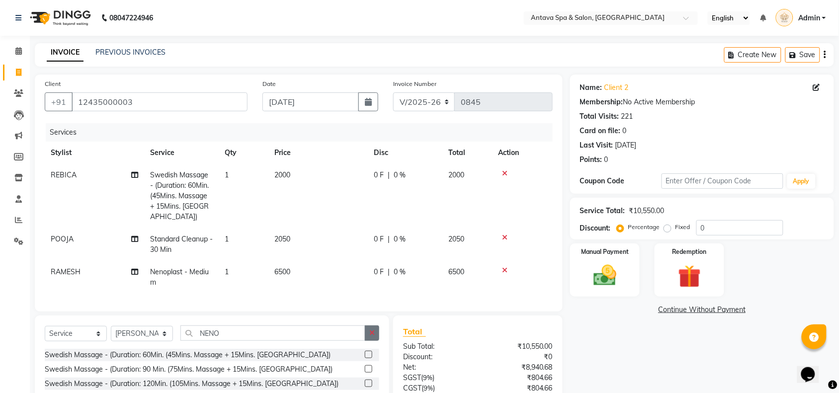
click at [366, 331] on button "button" at bounding box center [372, 333] width 14 height 15
click at [244, 332] on input "text" at bounding box center [279, 333] width 199 height 15
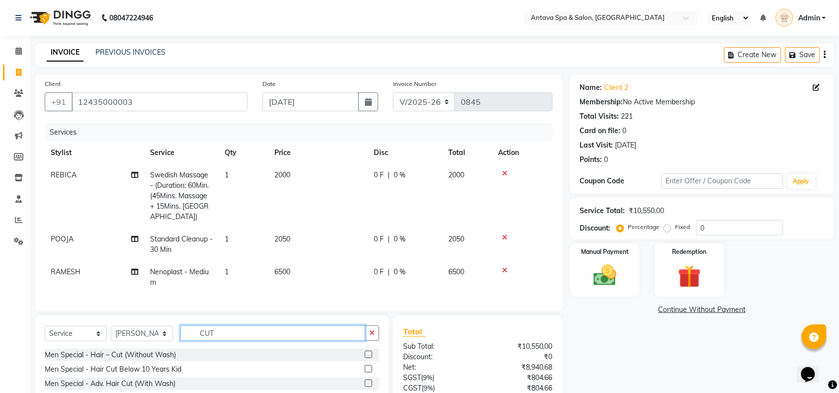
type input "CUT"
click at [365, 352] on label at bounding box center [368, 354] width 7 height 7
click at [365, 352] on input "checkbox" at bounding box center [368, 355] width 6 height 6
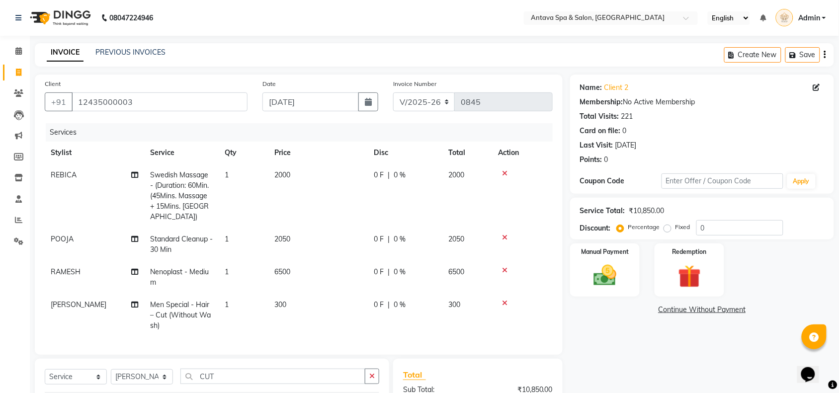
checkbox input "false"
click at [302, 294] on td "300" at bounding box center [318, 315] width 99 height 43
select select "87590"
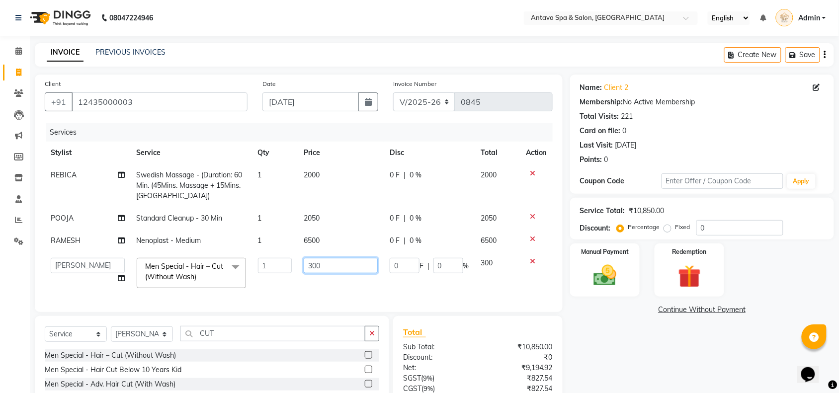
click at [334, 269] on input "300" at bounding box center [341, 265] width 74 height 15
type input "3"
type input "1450"
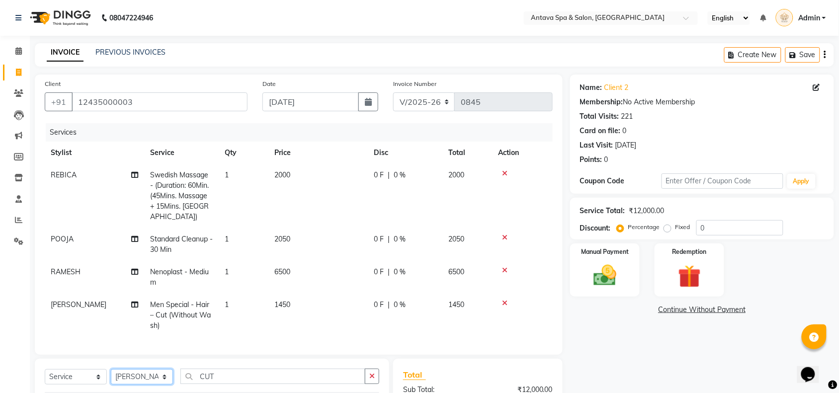
click at [123, 348] on div "Client [PHONE_NUMBER] Date [DATE] Invoice Number V/2025 V/[PHONE_NUMBER] Servic…" at bounding box center [298, 290] width 543 height 431
select select "66087"
click at [111, 369] on select "Select Stylist ACHENO [PERSON_NAME] NUNU POOJA [PERSON_NAME]" at bounding box center [142, 376] width 62 height 15
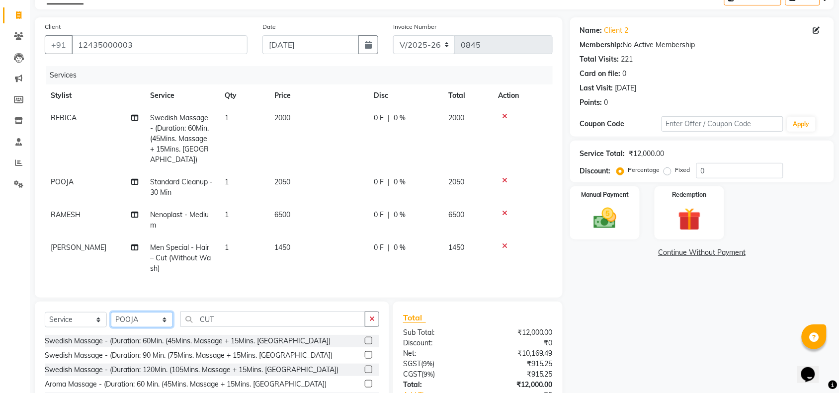
scroll to position [126, 0]
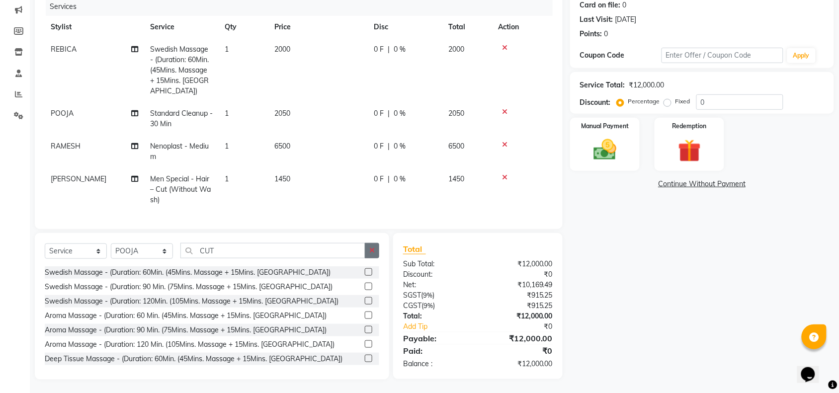
click at [374, 250] on icon "button" at bounding box center [371, 250] width 5 height 7
click at [265, 253] on input "text" at bounding box center [279, 251] width 199 height 15
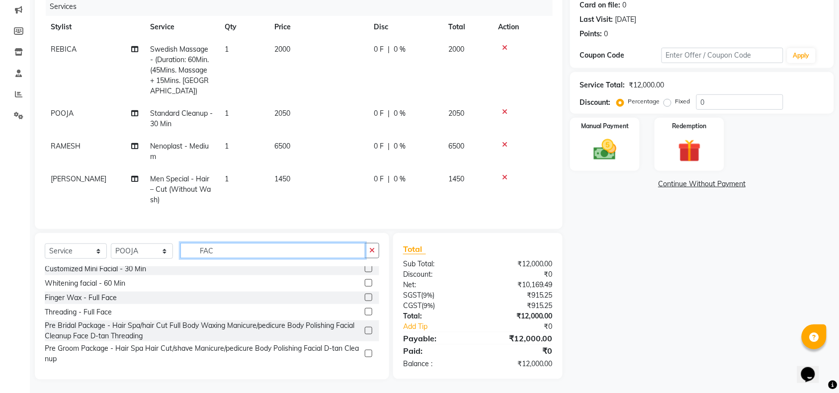
scroll to position [0, 0]
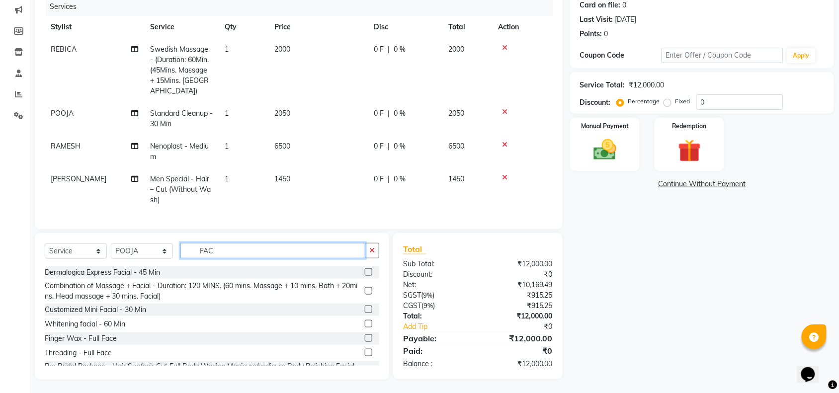
type input "FAC"
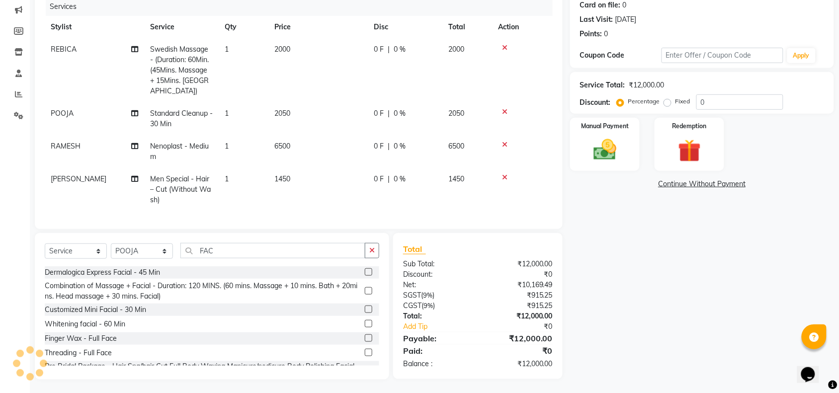
click at [365, 269] on label at bounding box center [368, 272] width 7 height 7
click at [365, 269] on input "checkbox" at bounding box center [368, 272] width 6 height 6
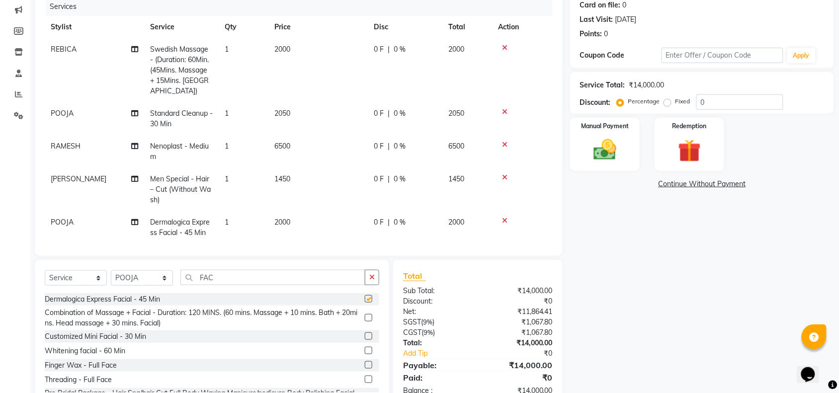
checkbox input "false"
click at [322, 211] on td "2000" at bounding box center [318, 227] width 99 height 33
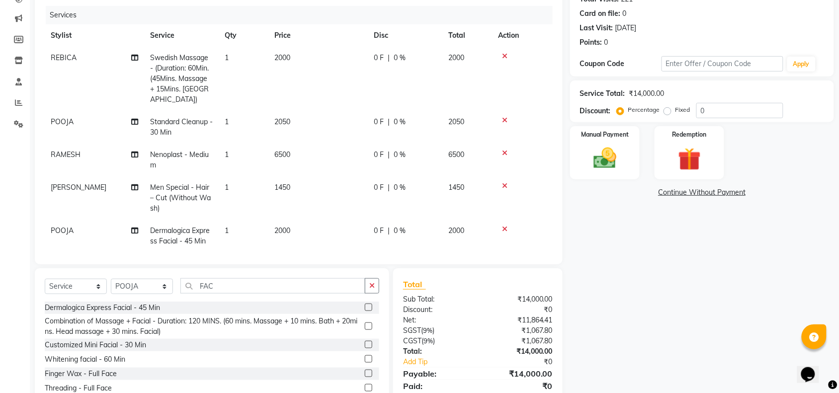
select select "66087"
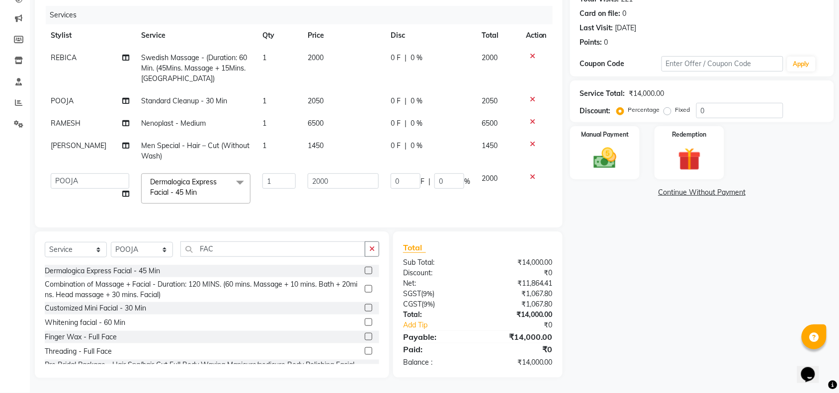
scroll to position [126, 0]
click at [347, 174] on input "2000" at bounding box center [343, 181] width 71 height 15
type input "2"
type input "3500"
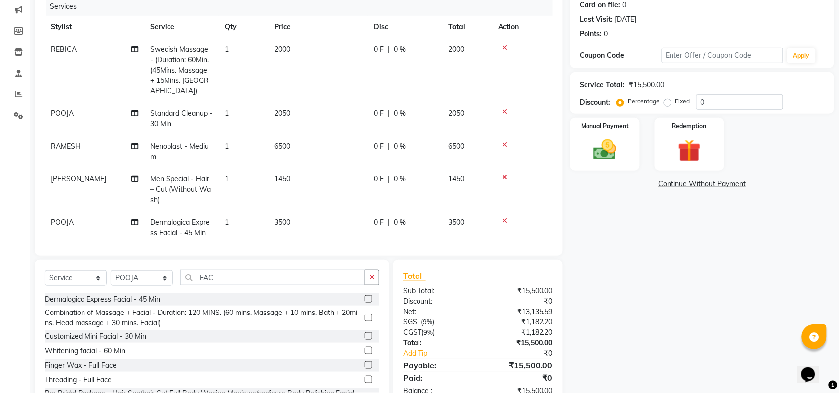
click at [691, 274] on div "Name: Client 2 Membership: No Active Membership Total Visits: 221 Card on file:…" at bounding box center [705, 178] width 271 height 458
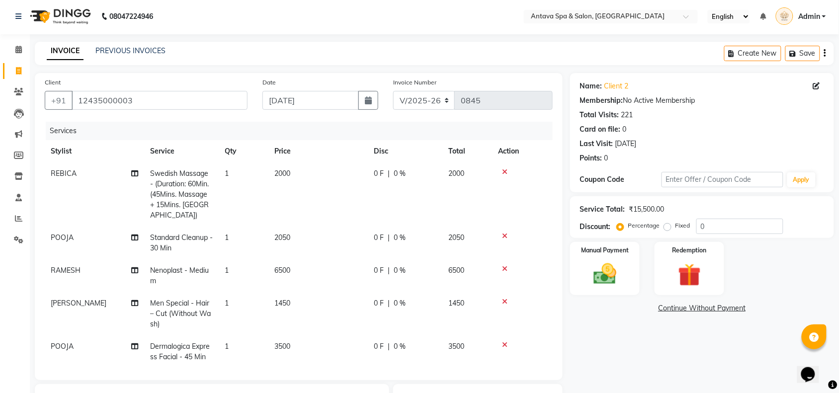
scroll to position [0, 0]
click at [617, 281] on img at bounding box center [605, 275] width 39 height 27
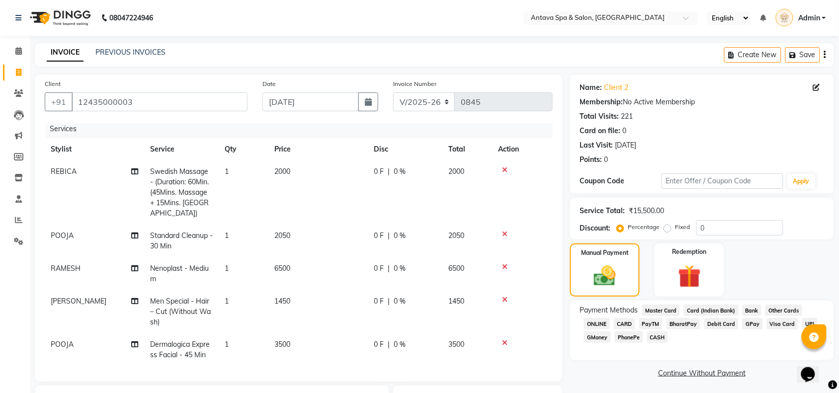
scroll to position [5, 0]
click at [625, 323] on span "CARD" at bounding box center [624, 323] width 21 height 11
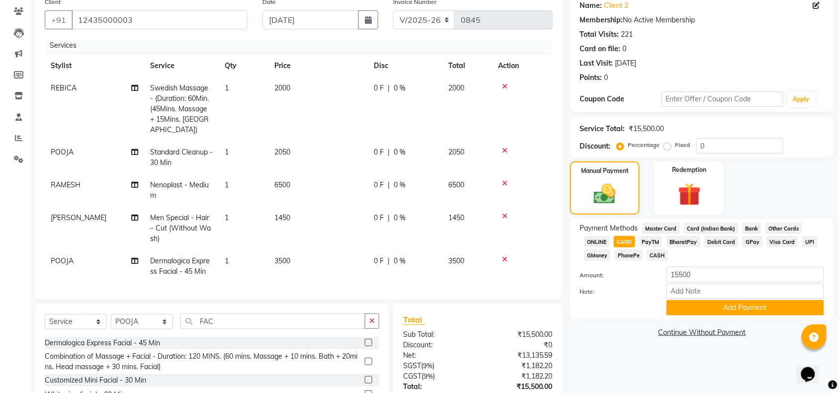
scroll to position [154, 0]
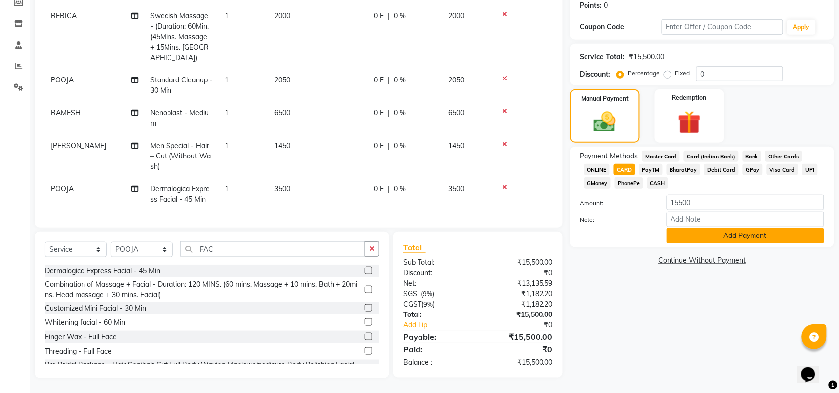
click at [714, 234] on button "Add Payment" at bounding box center [746, 235] width 158 height 15
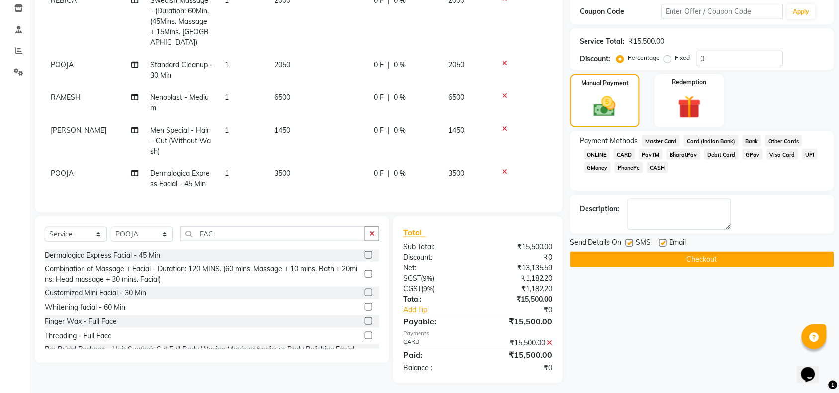
scroll to position [174, 0]
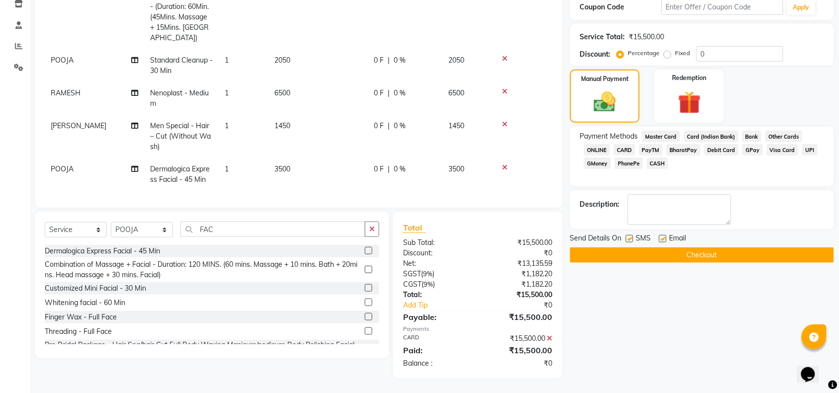
click at [630, 242] on label at bounding box center [629, 238] width 7 height 7
click at [630, 242] on input "checkbox" at bounding box center [629, 239] width 6 height 6
checkbox input "false"
click at [665, 240] on label at bounding box center [662, 238] width 7 height 7
click at [665, 240] on input "checkbox" at bounding box center [662, 239] width 6 height 6
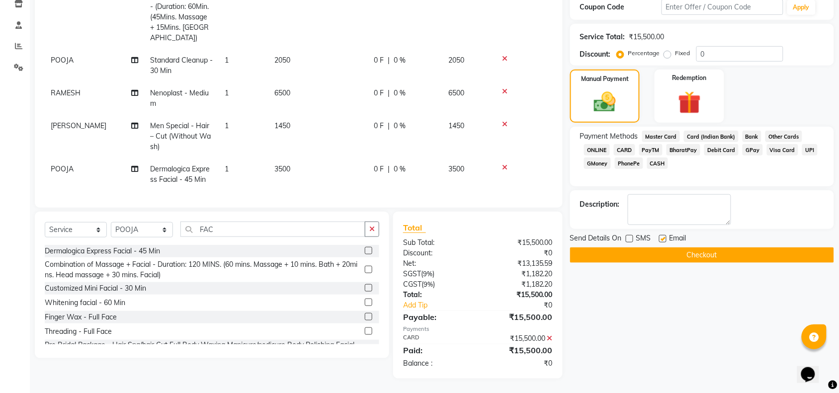
checkbox input "false"
click at [665, 262] on button "Checkout" at bounding box center [702, 255] width 264 height 15
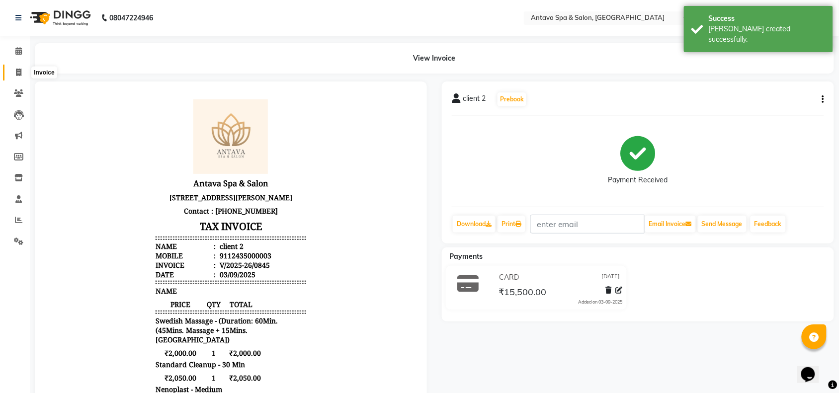
click at [20, 70] on icon at bounding box center [18, 72] width 5 height 7
select select "service"
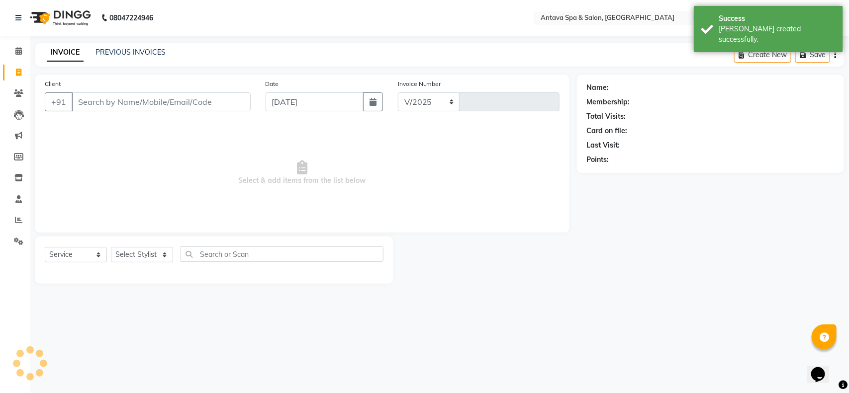
select select "5663"
type input "0846"
select select "package"
select select "41525"
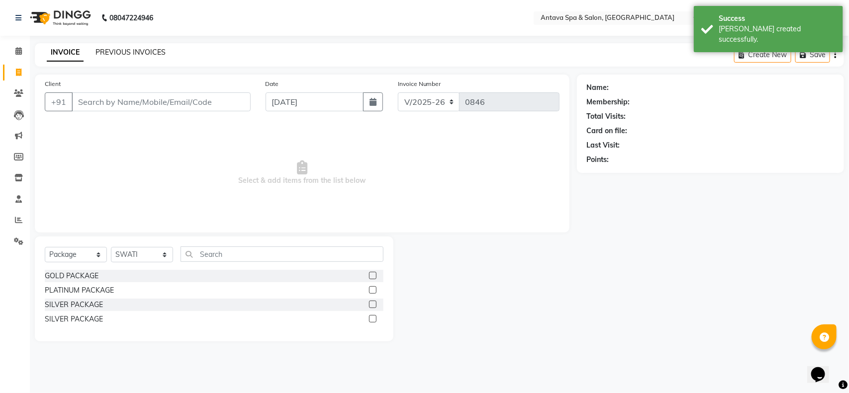
click at [146, 51] on link "PREVIOUS INVOICES" at bounding box center [130, 52] width 70 height 9
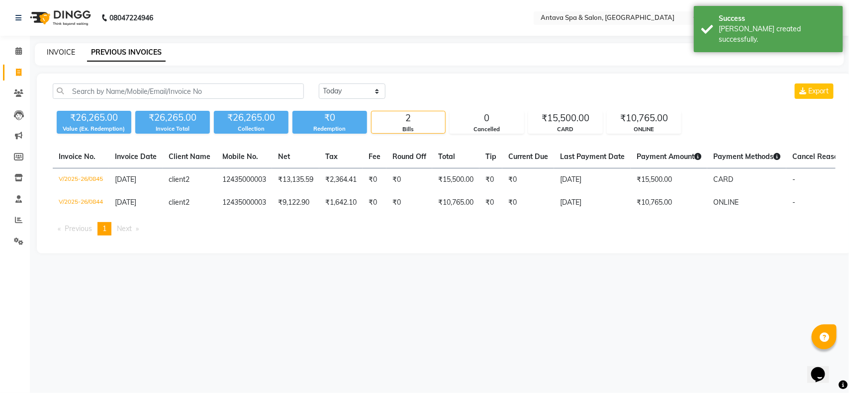
click at [60, 48] on link "INVOICE" at bounding box center [61, 52] width 28 height 9
select select "service"
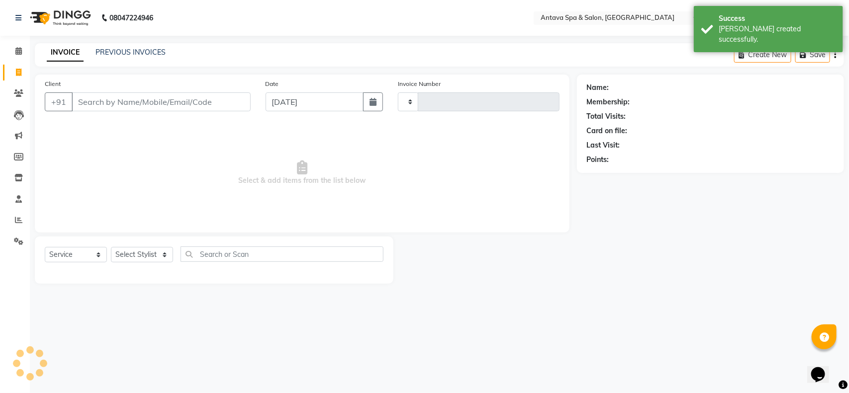
type input "0846"
select select "5663"
select select "package"
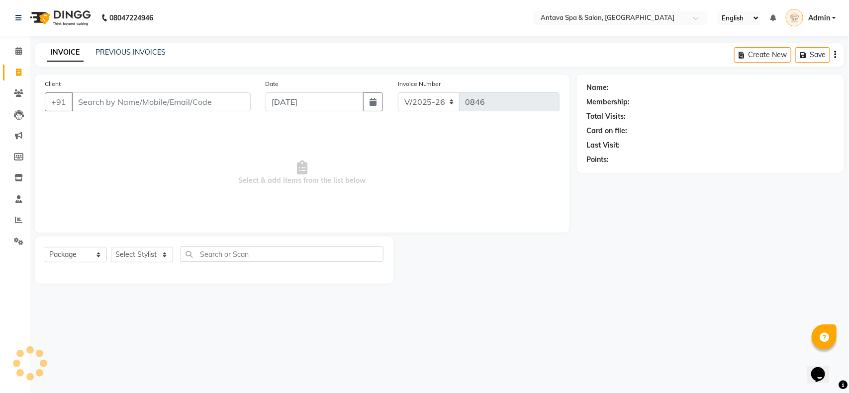
select select "41525"
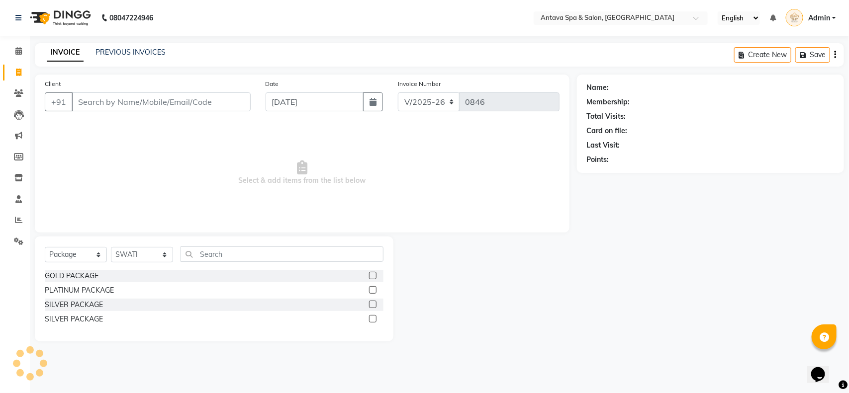
click at [103, 102] on input "Client" at bounding box center [161, 101] width 179 height 19
type input "12435000003"
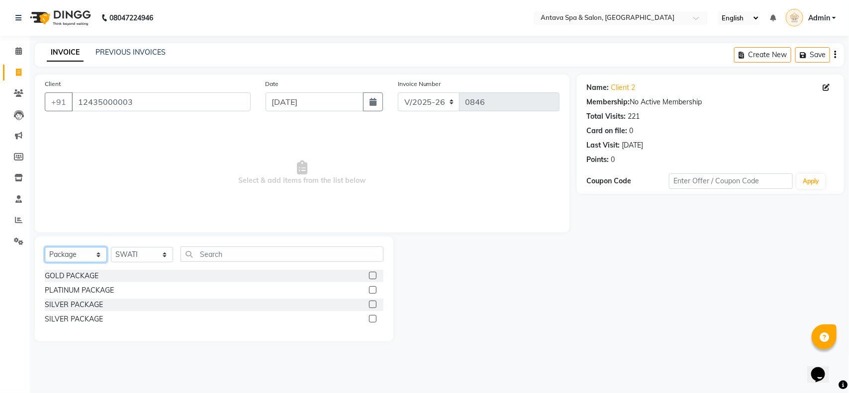
click at [71, 254] on select "Select Service Product Membership Package Voucher Prepaid Gift Card" at bounding box center [76, 254] width 62 height 15
select select "service"
click at [45, 247] on select "Select Service Product Membership Package Voucher Prepaid Gift Card" at bounding box center [76, 254] width 62 height 15
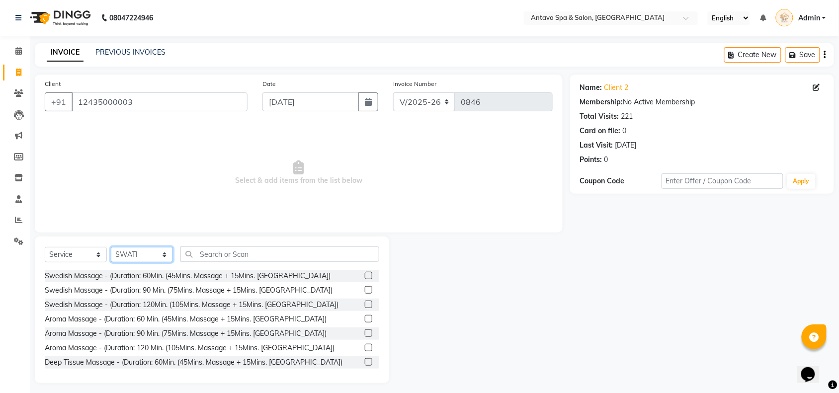
click at [123, 254] on select "Select Stylist ACHENO [PERSON_NAME] NUNU POOJA [PERSON_NAME]" at bounding box center [142, 254] width 62 height 15
click at [111, 247] on select "Select Stylist ACHENO [PERSON_NAME] NUNU POOJA [PERSON_NAME]" at bounding box center [142, 254] width 62 height 15
click at [365, 275] on label at bounding box center [368, 275] width 7 height 7
click at [365, 275] on input "checkbox" at bounding box center [368, 276] width 6 height 6
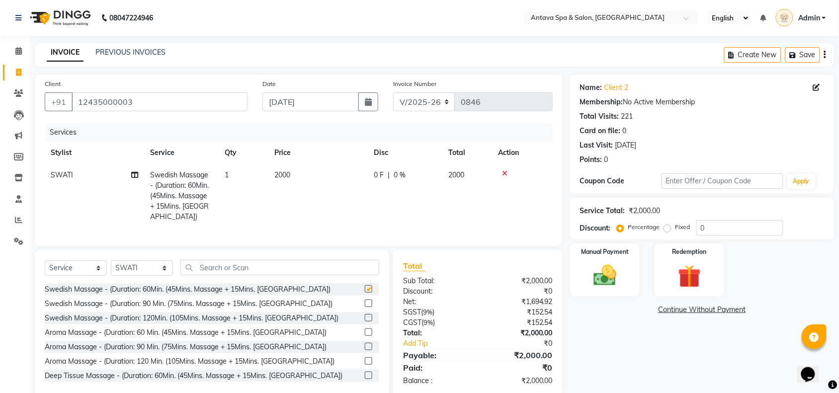
checkbox input "false"
click at [300, 173] on td "2000" at bounding box center [318, 196] width 99 height 64
select select "41525"
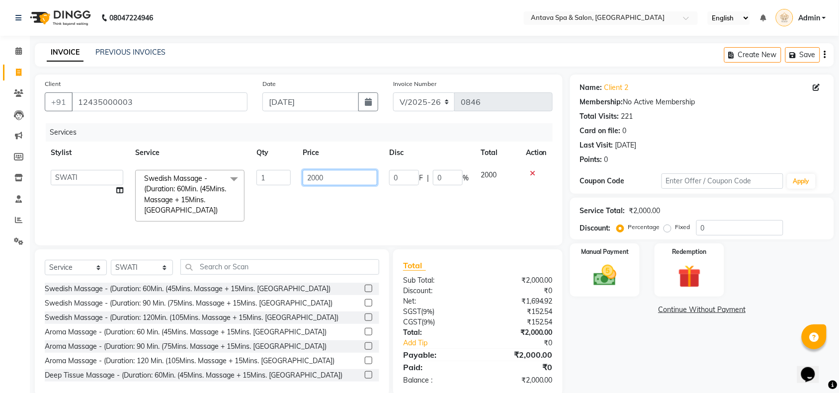
click at [349, 173] on input "2000" at bounding box center [340, 177] width 75 height 15
type input "2"
type input "1500"
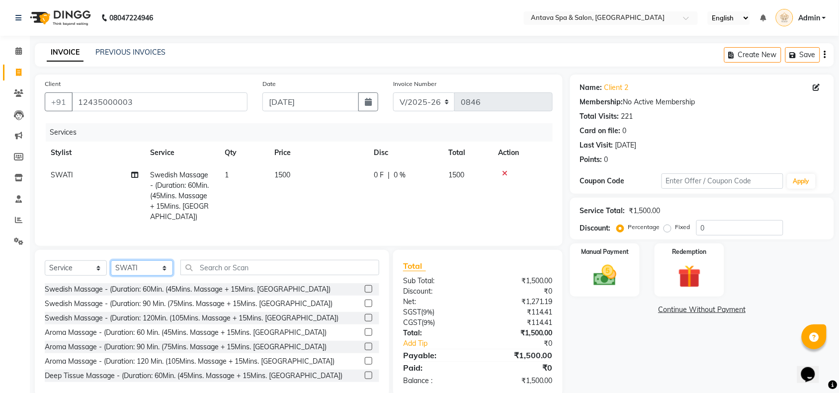
click at [138, 278] on div "Select Service Product Membership Package Voucher Prepaid Gift Card Select Styl…" at bounding box center [212, 271] width 335 height 23
click at [111, 261] on select "Select Stylist ACHENO [PERSON_NAME] NUNU POOJA [PERSON_NAME]" at bounding box center [142, 268] width 62 height 15
click at [365, 301] on label at bounding box center [368, 303] width 7 height 7
click at [365, 301] on input "checkbox" at bounding box center [368, 304] width 6 height 6
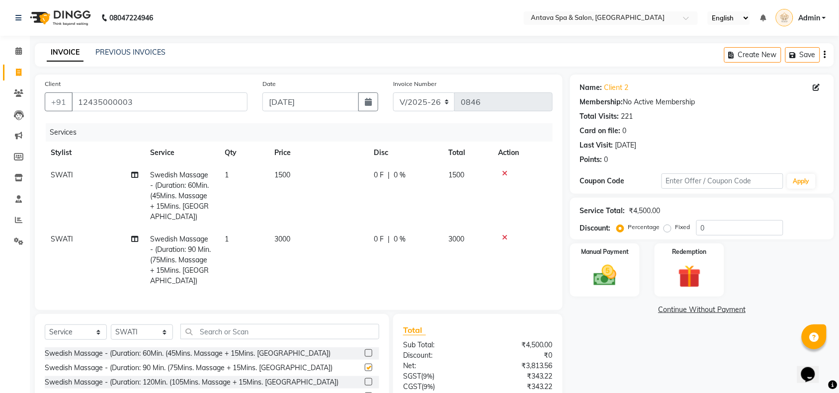
checkbox input "false"
click at [615, 271] on img at bounding box center [605, 275] width 39 height 27
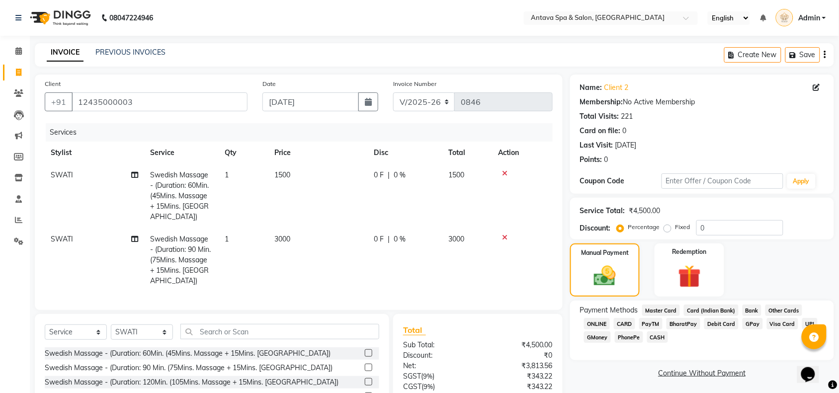
click at [659, 339] on span "CASH" at bounding box center [657, 337] width 21 height 11
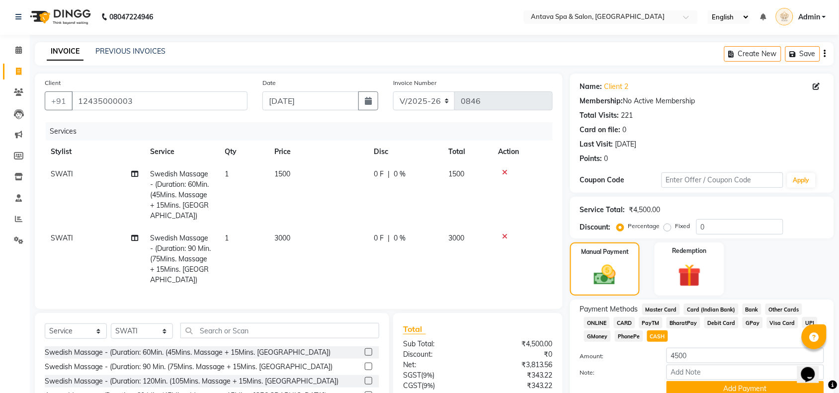
scroll to position [71, 0]
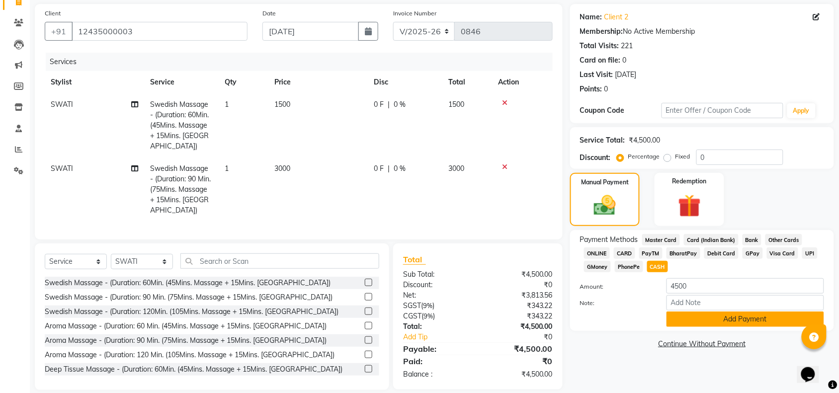
click at [739, 319] on button "Add Payment" at bounding box center [746, 319] width 158 height 15
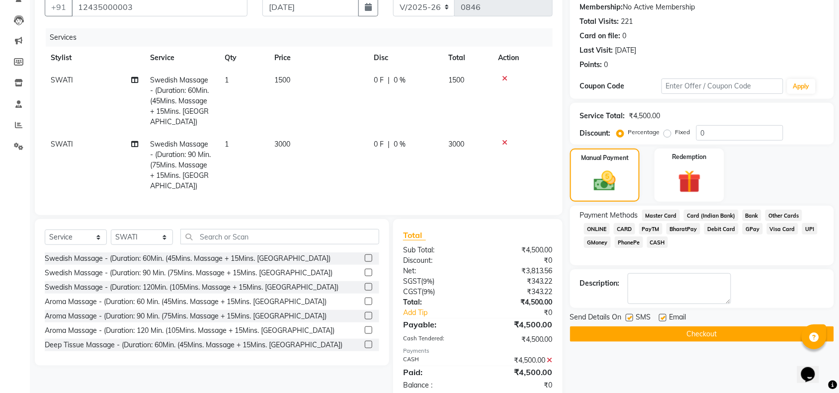
scroll to position [105, 0]
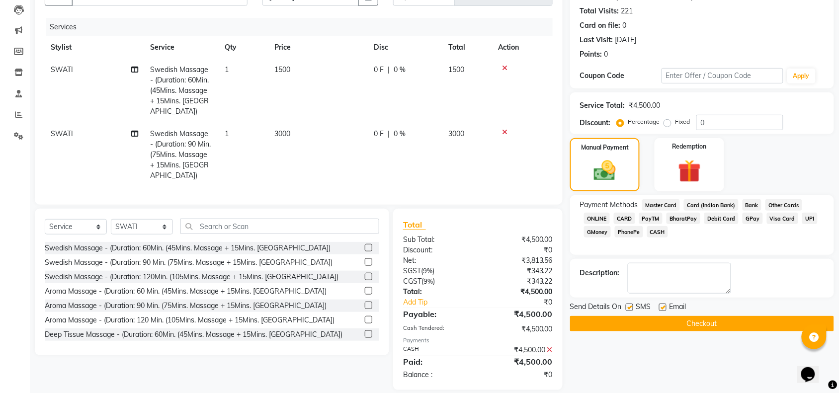
click at [632, 306] on label at bounding box center [629, 307] width 7 height 7
click at [632, 306] on input "checkbox" at bounding box center [629, 308] width 6 height 6
checkbox input "false"
click at [664, 305] on label at bounding box center [662, 307] width 7 height 7
click at [664, 305] on input "checkbox" at bounding box center [662, 308] width 6 height 6
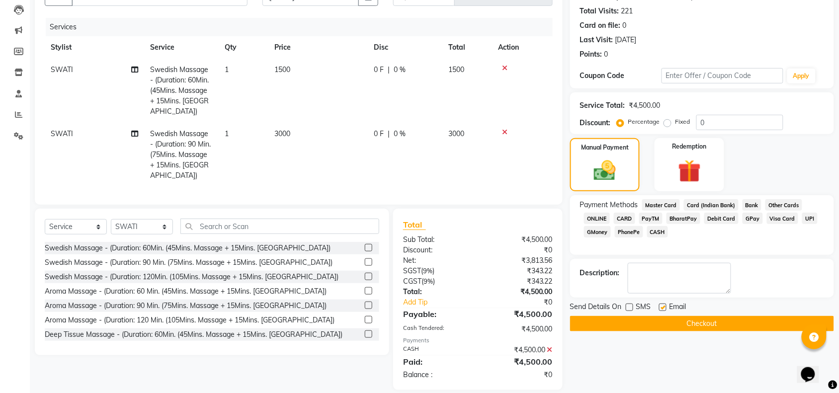
checkbox input "false"
click at [664, 324] on button "Checkout" at bounding box center [702, 323] width 264 height 15
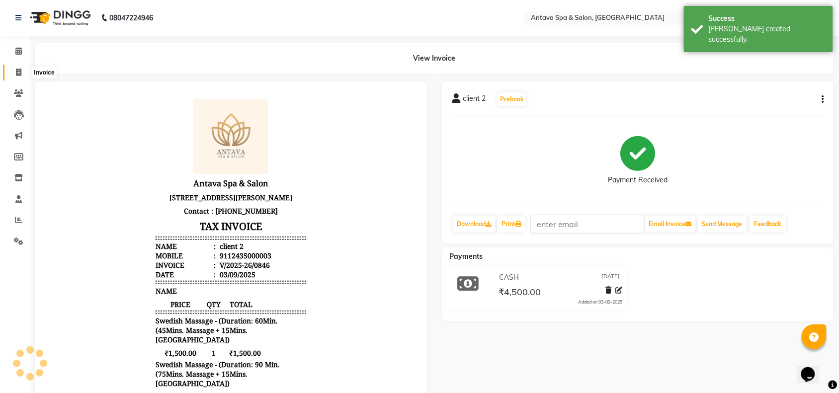
click at [19, 75] on icon at bounding box center [18, 72] width 5 height 7
select select "service"
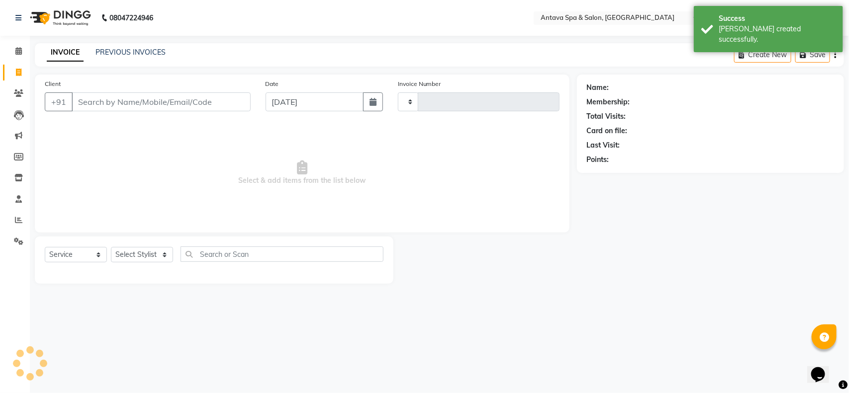
type input "0847"
select select "5663"
select select "package"
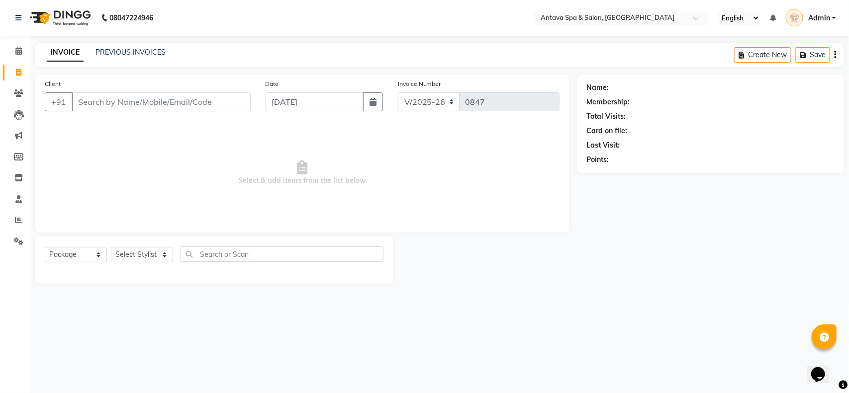
select select "41525"
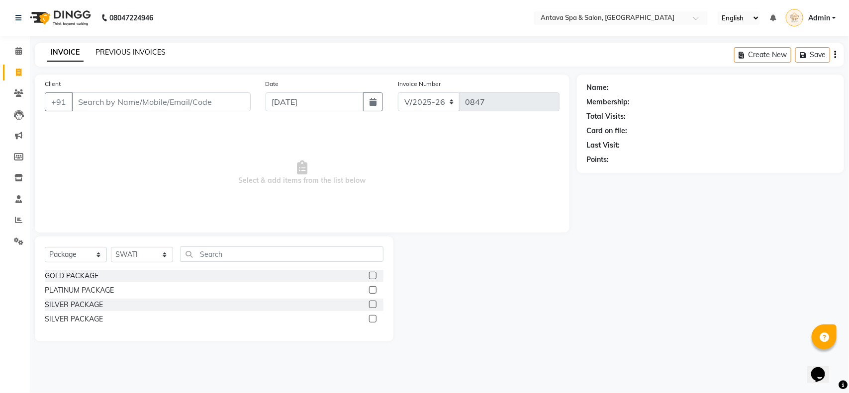
click at [152, 50] on link "PREVIOUS INVOICES" at bounding box center [130, 52] width 70 height 9
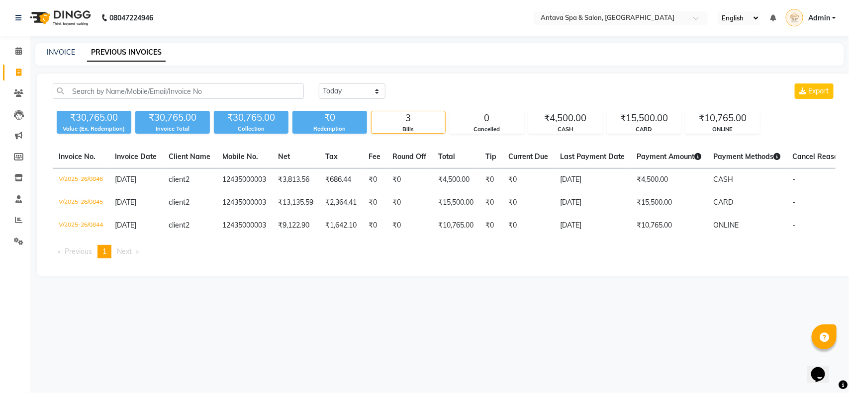
click at [125, 307] on div "08047224946 Select Location × Antava Spa & Salon, Surya Colony English ENGLISH …" at bounding box center [424, 196] width 849 height 393
click at [397, 314] on div "08047224946 Select Location × Antava Spa & Salon, Surya Colony English ENGLISH …" at bounding box center [424, 196] width 849 height 393
click at [61, 57] on div "INVOICE" at bounding box center [61, 52] width 28 height 10
click at [64, 53] on link "INVOICE" at bounding box center [61, 52] width 28 height 9
select select "service"
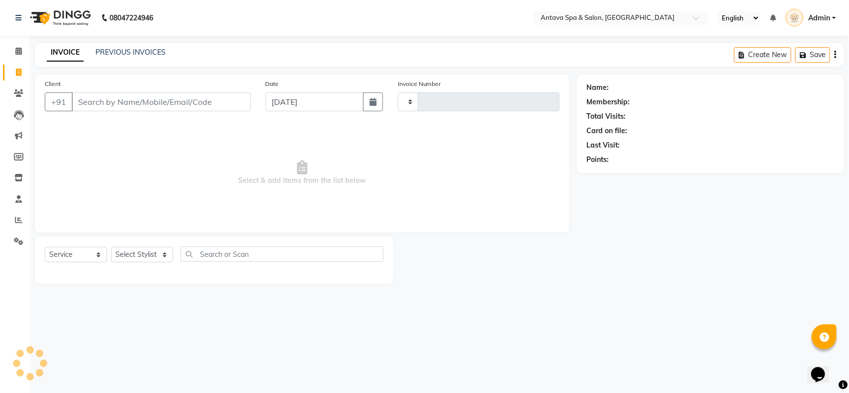
type input "0847"
select select "5663"
select select "package"
select select "41525"
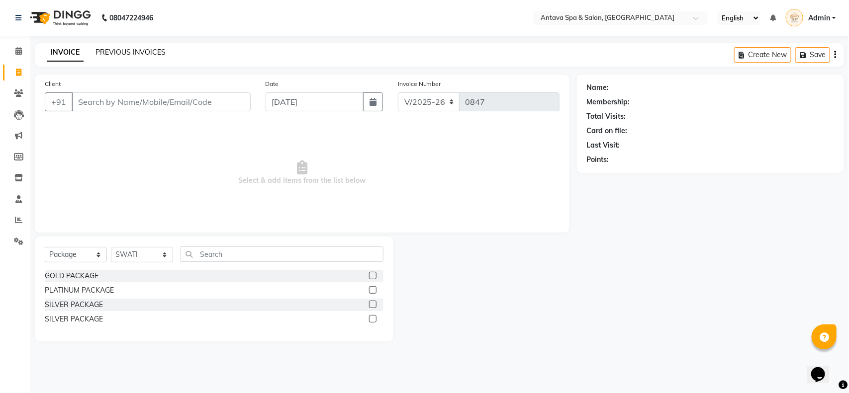
click at [120, 52] on link "PREVIOUS INVOICES" at bounding box center [130, 52] width 70 height 9
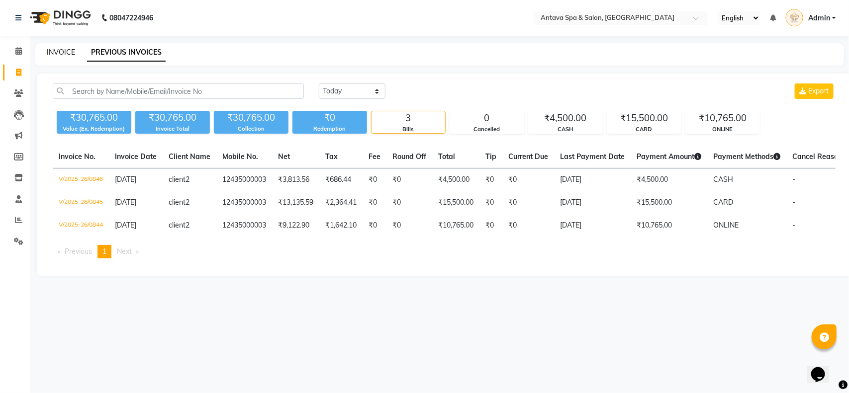
click at [70, 50] on link "INVOICE" at bounding box center [61, 52] width 28 height 9
select select "service"
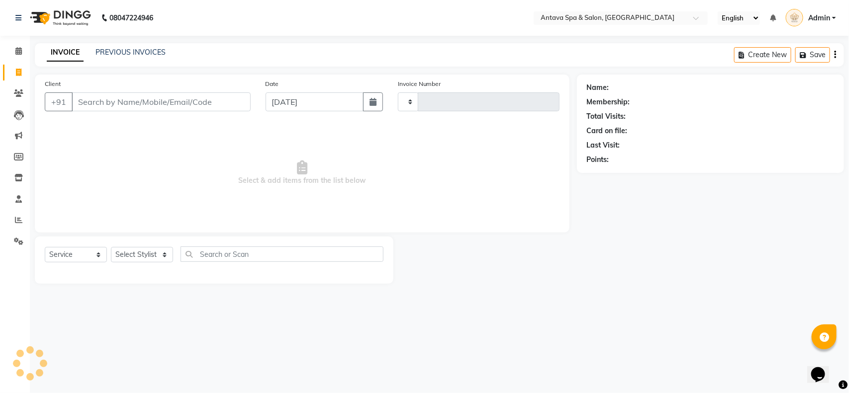
type input "0847"
select select "5663"
select select "package"
select select "41525"
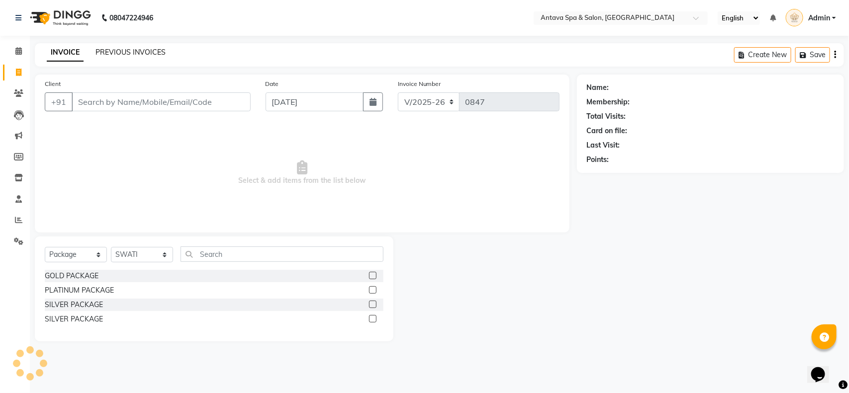
click at [138, 53] on link "PREVIOUS INVOICES" at bounding box center [130, 52] width 70 height 9
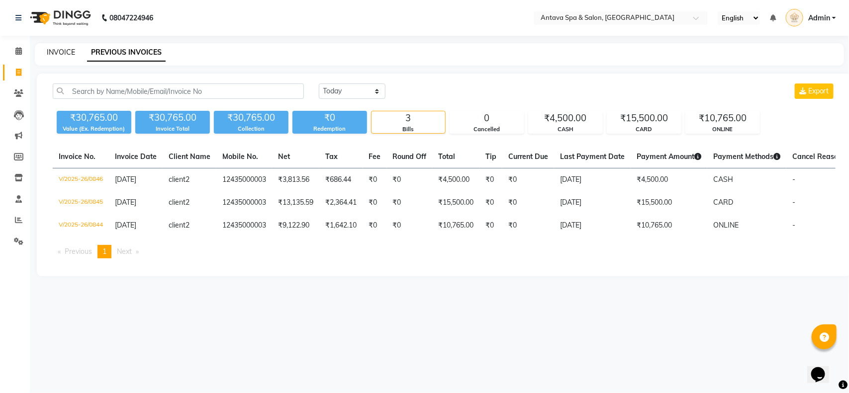
click at [70, 51] on link "INVOICE" at bounding box center [61, 52] width 28 height 9
select select "service"
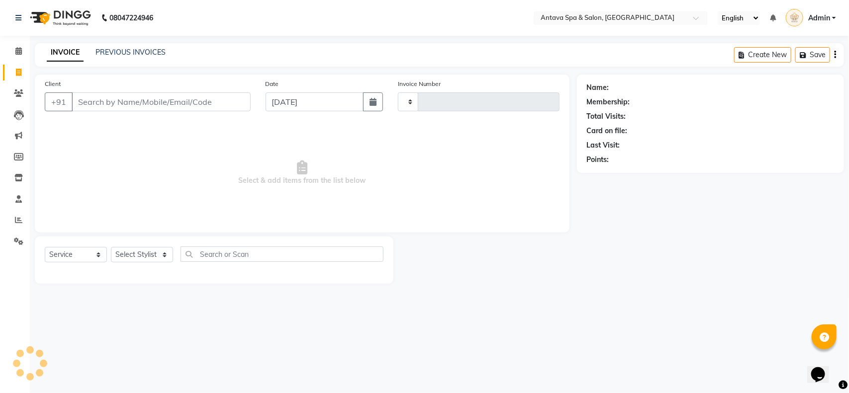
type input "0847"
select select "5663"
select select "package"
select select "41525"
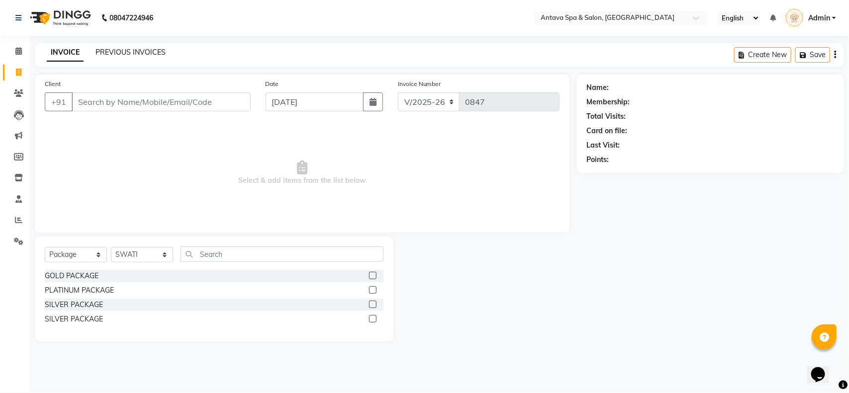
click at [135, 52] on link "PREVIOUS INVOICES" at bounding box center [130, 52] width 70 height 9
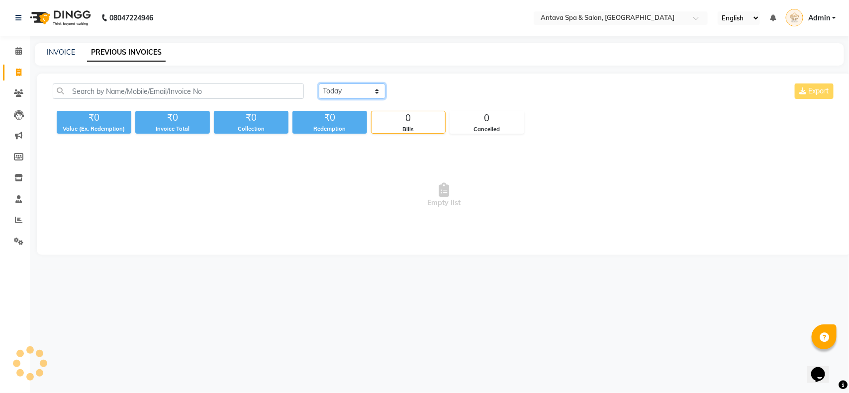
click at [351, 92] on select "[DATE] [DATE] Custom Range" at bounding box center [352, 91] width 67 height 15
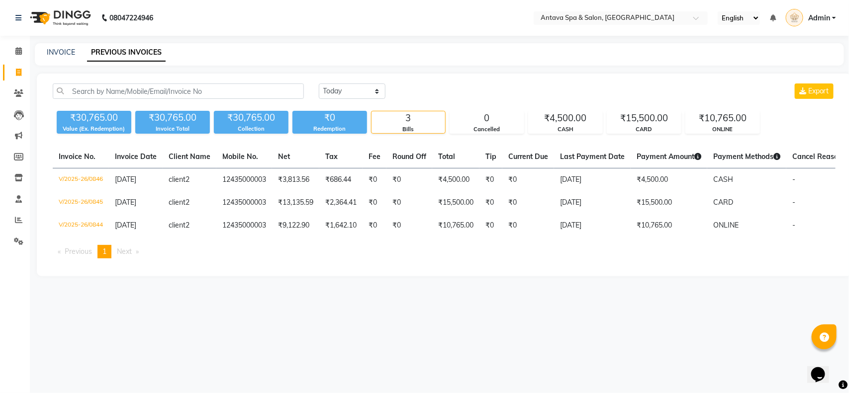
click at [526, 82] on div "[DATE] [DATE] Custom Range Export ₹30,765.00 Value (Ex. Redemption) ₹30,765.00 …" at bounding box center [444, 175] width 814 height 203
